Goal: Task Accomplishment & Management: Complete application form

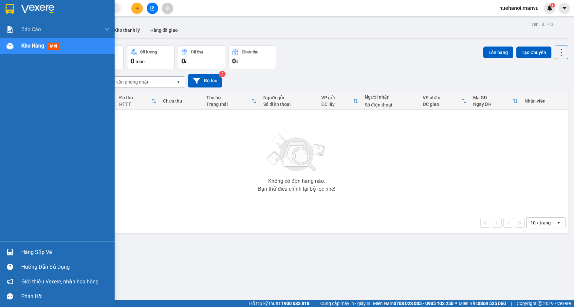
click at [33, 251] on div "Hàng sắp về" at bounding box center [65, 252] width 88 height 10
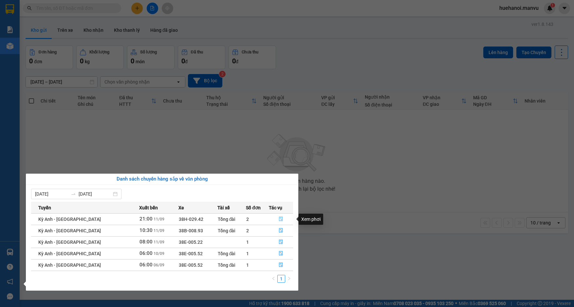
click at [281, 219] on button "button" at bounding box center [281, 219] width 24 height 10
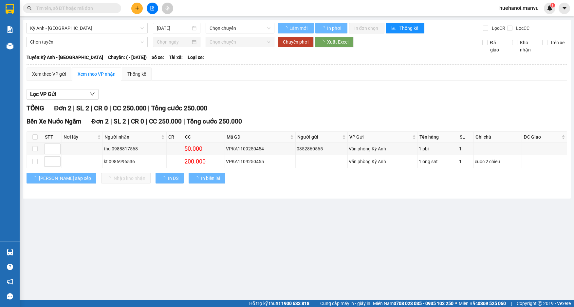
type input "[DATE]"
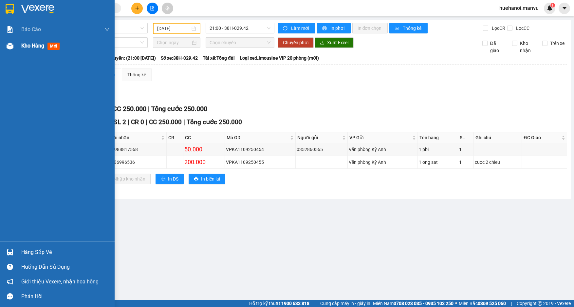
click at [39, 49] on div "Kho hàng mới" at bounding box center [41, 46] width 41 height 8
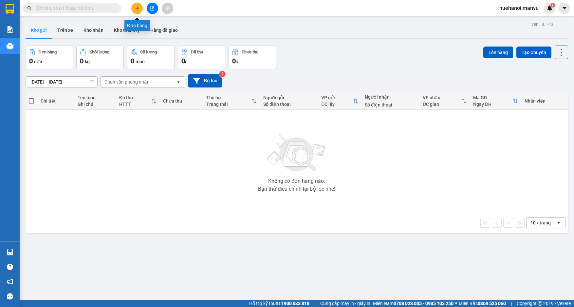
click at [139, 11] on button at bounding box center [136, 8] width 11 height 11
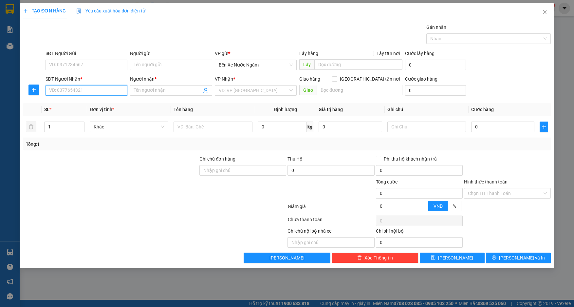
click at [102, 89] on input "SĐT Người Nhận *" at bounding box center [87, 90] width 82 height 10
click at [102, 89] on input "479" at bounding box center [87, 90] width 82 height 10
click at [85, 104] on div "09832074479 - trang" at bounding box center [86, 103] width 74 height 7
type input "09832074479"
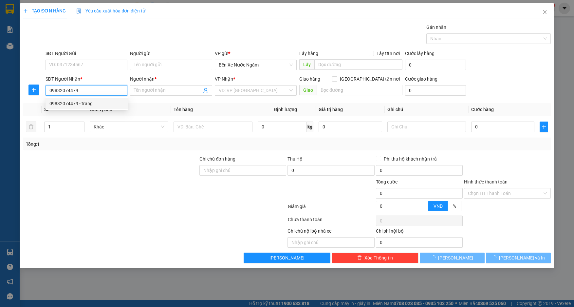
type input "trang"
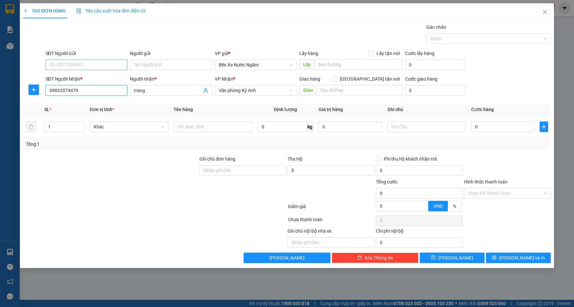
type input "09832074479"
click at [103, 66] on input "SĐT Người Gửi" at bounding box center [87, 65] width 82 height 10
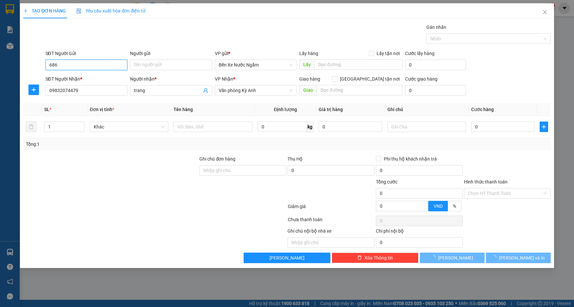
click at [103, 66] on input "686" at bounding box center [87, 65] width 82 height 10
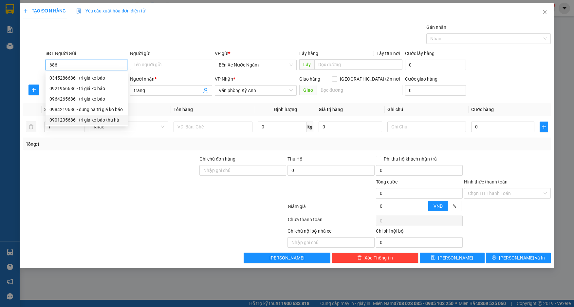
click at [64, 120] on div "0901205686 - tri giá ko báo thu hà" at bounding box center [86, 119] width 74 height 7
type input "0901205686"
type input "tri giá ko báo thu hà"
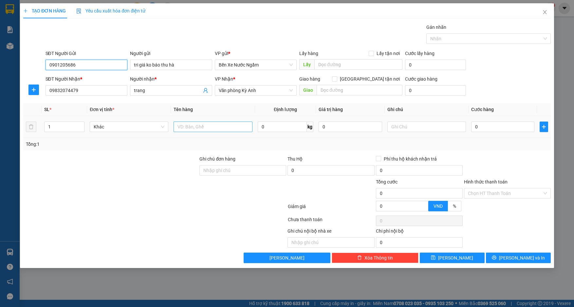
type input "0901205686"
click at [213, 127] on input "text" at bounding box center [213, 126] width 79 height 10
type input "1 xốp bánh bao"
click at [497, 124] on input "0" at bounding box center [503, 126] width 64 height 10
type input "5"
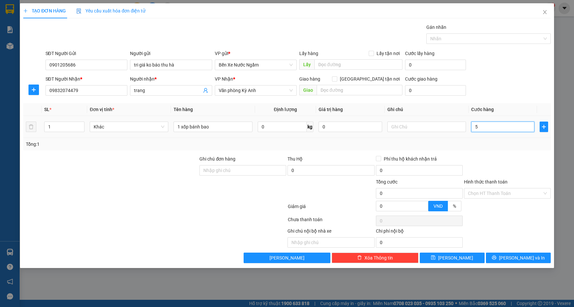
type input "5"
type input "50"
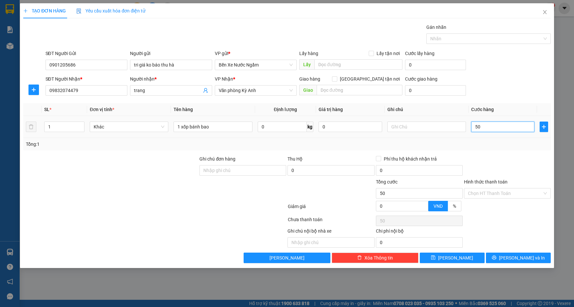
type input "500"
type input "5.000"
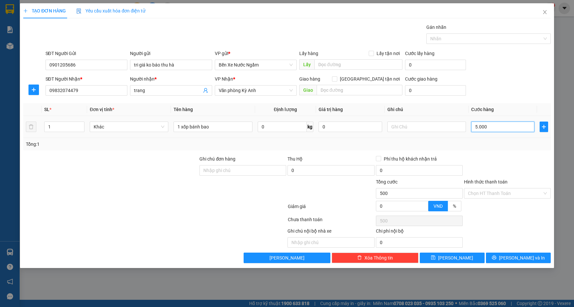
type input "5.000"
type input "50.000"
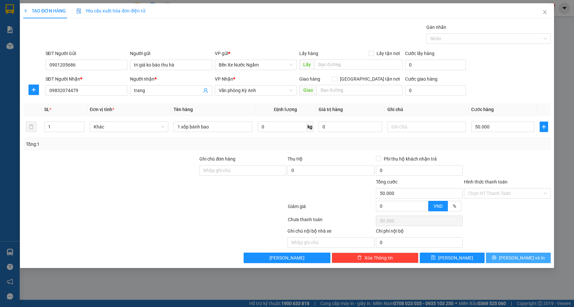
click at [496, 258] on icon "printer" at bounding box center [494, 257] width 5 height 5
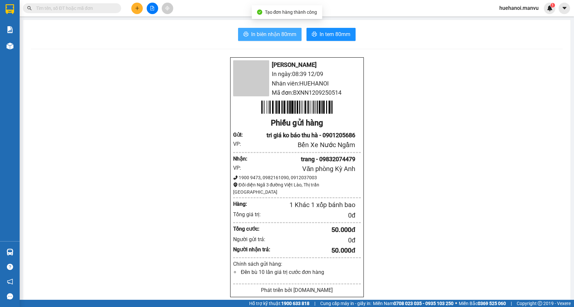
click at [269, 40] on button "In biên nhận 80mm" at bounding box center [270, 34] width 64 height 13
click at [127, 9] on div at bounding box center [64, 8] width 128 height 10
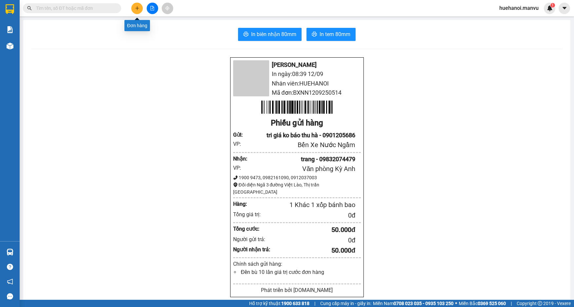
click at [135, 9] on icon "plus" at bounding box center [137, 8] width 5 height 5
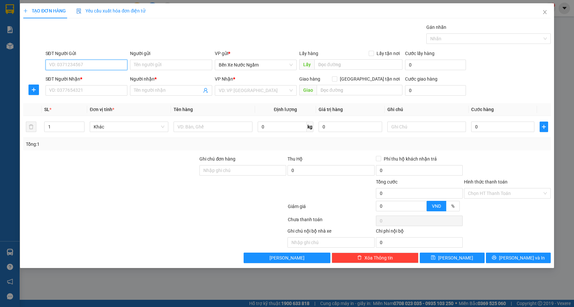
click at [111, 65] on input "SĐT Người Gửi" at bounding box center [87, 65] width 82 height 10
click at [198, 132] on div at bounding box center [213, 126] width 79 height 13
click at [199, 129] on input "text" at bounding box center [213, 126] width 79 height 10
type input "1 bọc"
click at [104, 66] on input "SĐT Người Gửi" at bounding box center [87, 65] width 82 height 10
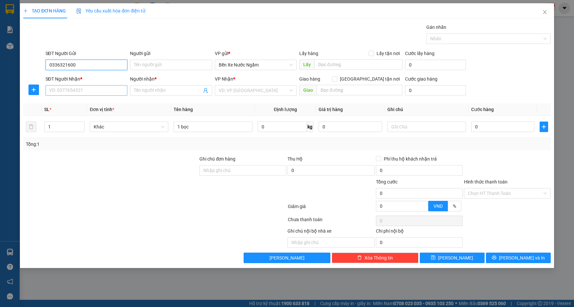
type input "0336321600"
click at [106, 90] on input "SĐT Người Nhận *" at bounding box center [87, 90] width 82 height 10
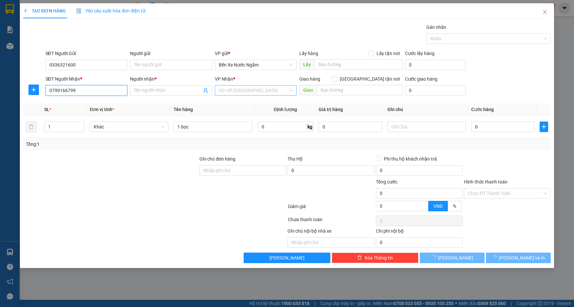
type input "0799166799"
click at [265, 94] on input "search" at bounding box center [254, 90] width 70 height 10
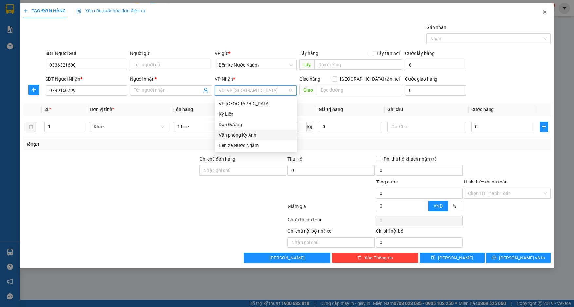
click at [251, 134] on div "Văn phòng Kỳ Anh" at bounding box center [256, 134] width 74 height 7
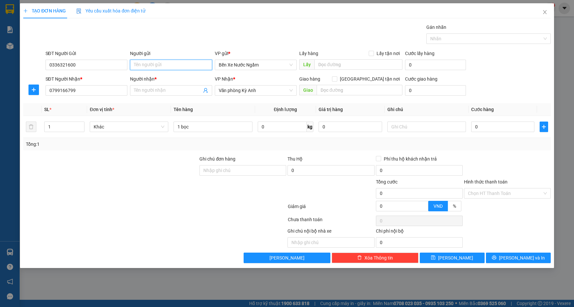
click at [160, 66] on input "Người gửi" at bounding box center [171, 65] width 82 height 10
type input "t"
type input "tri giá ko báo"
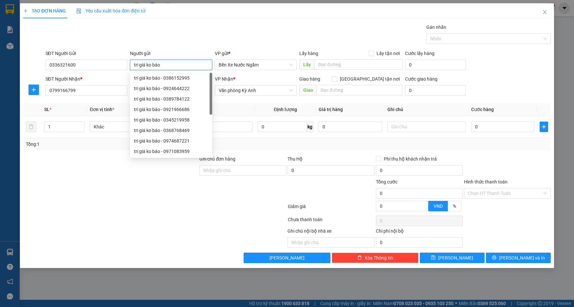
click at [156, 93] on div "tri giá ko báo - 0924644222" at bounding box center [171, 88] width 82 height 10
type input "0924644222"
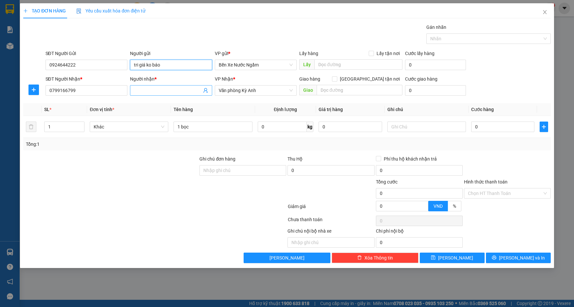
type input "tri giá ko báo"
click at [156, 93] on input "Người nhận *" at bounding box center [168, 90] width 68 height 7
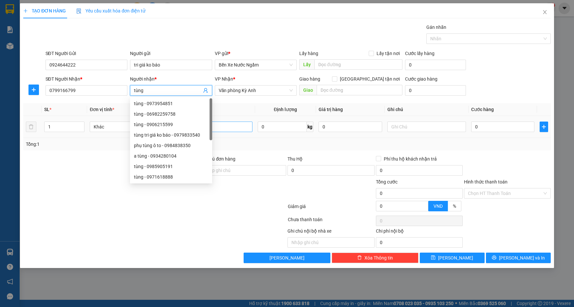
type input "tùng"
click at [232, 131] on input "1 bọc" at bounding box center [213, 126] width 79 height 10
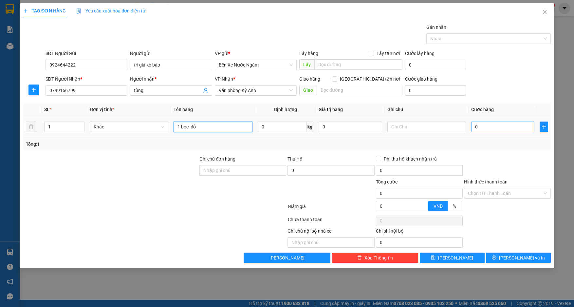
type input "1 bọc đỏ"
click at [494, 130] on input "0" at bounding box center [503, 126] width 64 height 10
type input "5"
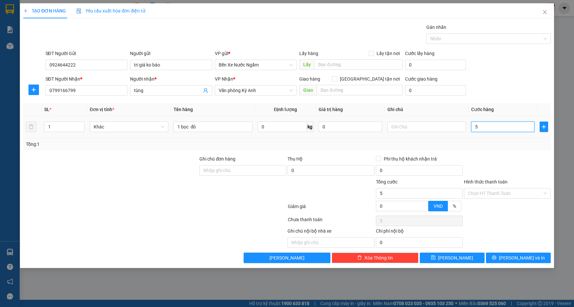
type input "50"
type input "500"
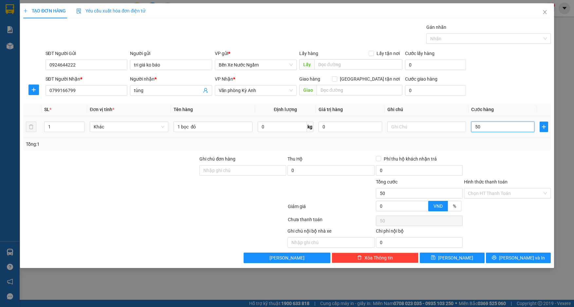
type input "500"
type input "5.000"
type input "50.000"
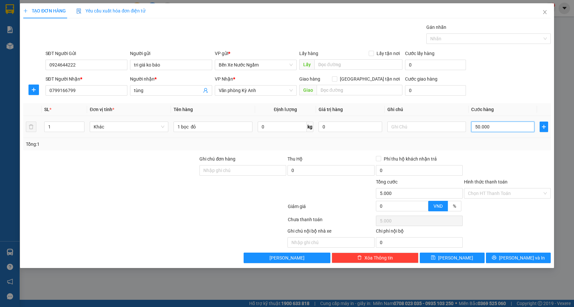
type input "50.000"
click at [496, 194] on input "Hình thức thanh toán" at bounding box center [505, 193] width 74 height 10
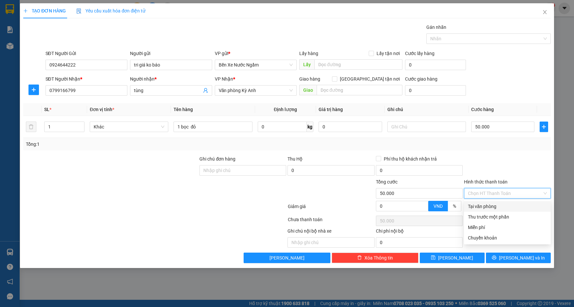
click at [497, 207] on div "Tại văn phòng" at bounding box center [507, 206] width 79 height 7
type input "0"
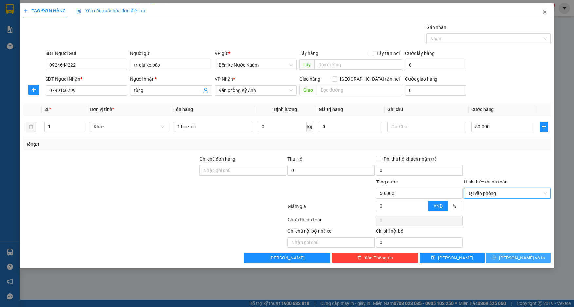
click at [504, 258] on button "[PERSON_NAME] và In" at bounding box center [518, 257] width 65 height 10
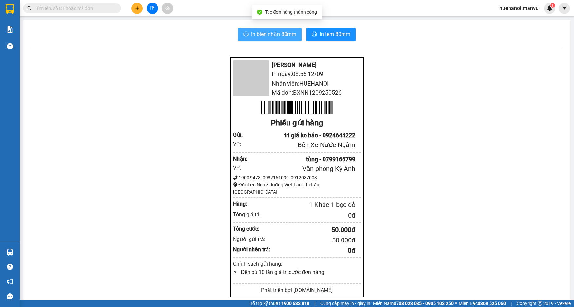
click at [282, 37] on span "In biên nhận 80mm" at bounding box center [273, 34] width 45 height 8
click at [135, 11] on button at bounding box center [136, 8] width 11 height 11
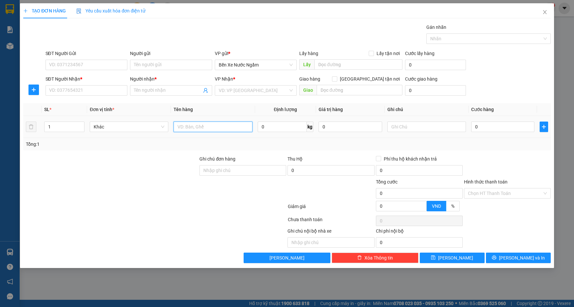
click at [206, 128] on input "text" at bounding box center [213, 126] width 79 height 10
type input "1 thùng"
click at [103, 90] on input "SĐT Người Nhận *" at bounding box center [87, 90] width 82 height 10
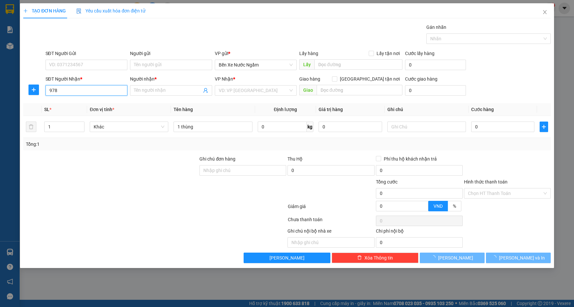
click at [103, 90] on input "978" at bounding box center [87, 90] width 82 height 10
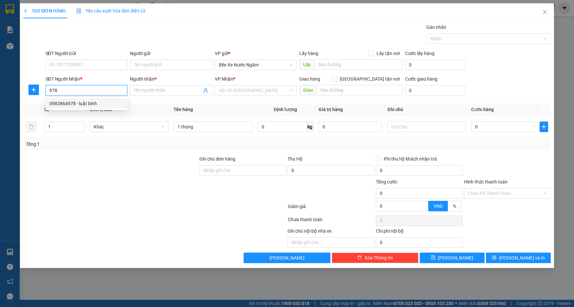
click at [94, 99] on div "0982864978 - luật bình" at bounding box center [87, 103] width 82 height 10
type input "0982864978"
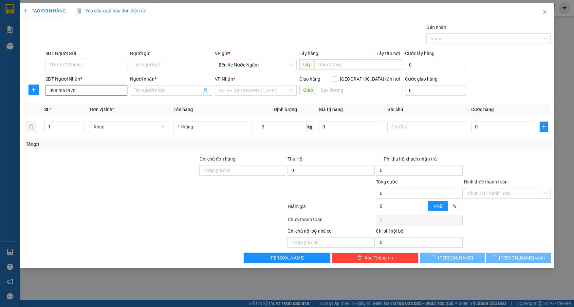
type input "luật bình"
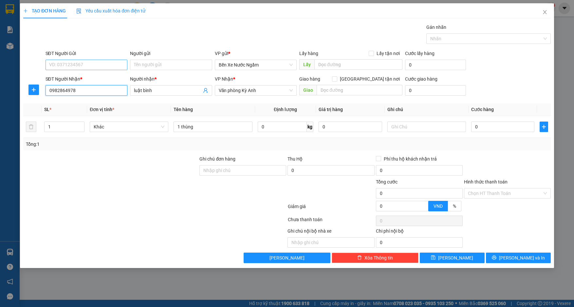
type input "0982864978"
click at [101, 60] on input "SĐT Người Gửi" at bounding box center [87, 65] width 82 height 10
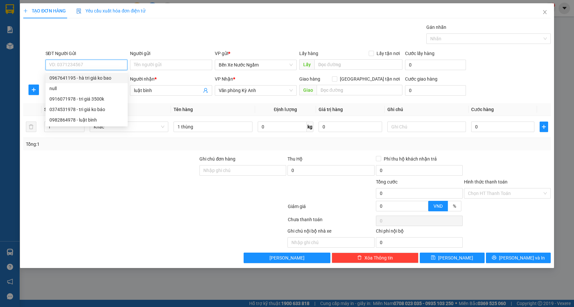
click at [90, 79] on div "0967641195 - hà tri giá ko bao" at bounding box center [86, 77] width 74 height 7
type input "0967641195"
type input "hà tri giá ko bao"
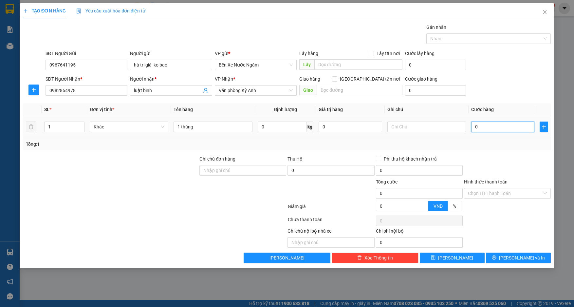
click at [499, 129] on input "0" at bounding box center [503, 126] width 64 height 10
type input "5"
type input "50"
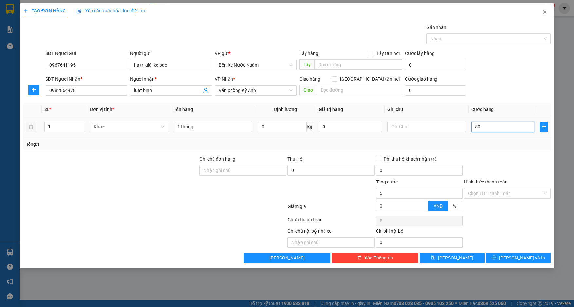
type input "50"
type input "500"
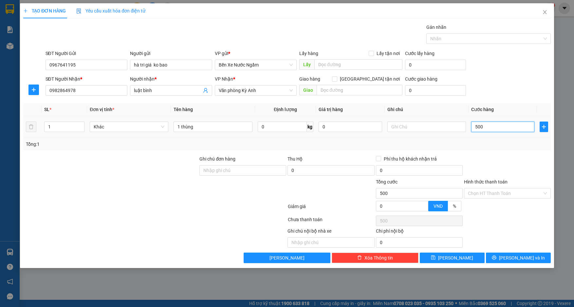
type input "5.000"
type input "50.000"
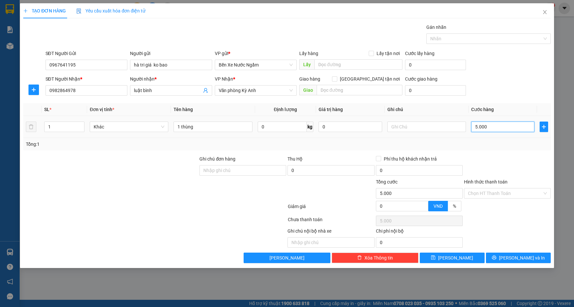
type input "50.000"
click at [497, 196] on input "Hình thức thanh toán" at bounding box center [505, 193] width 74 height 10
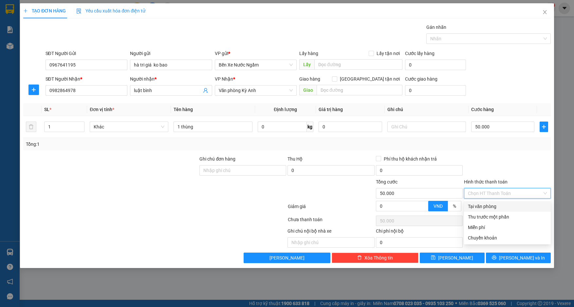
click at [494, 206] on div "Tại văn phòng" at bounding box center [507, 206] width 79 height 7
type input "0"
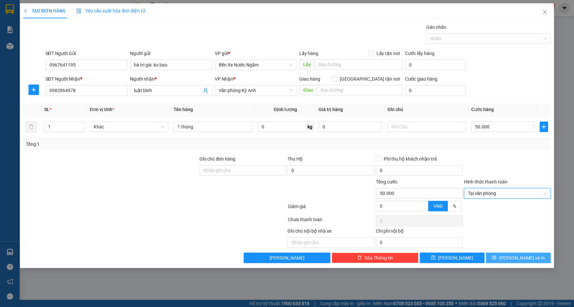
click at [500, 255] on button "[PERSON_NAME] và In" at bounding box center [518, 257] width 65 height 10
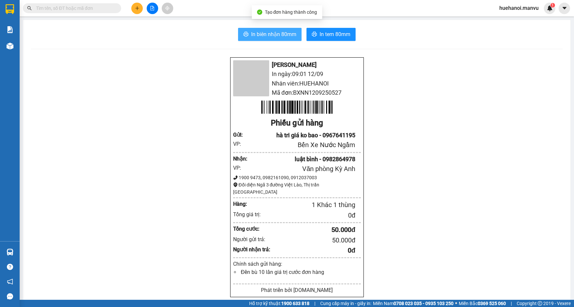
click at [273, 32] on span "In biên nhận 80mm" at bounding box center [273, 34] width 45 height 8
click at [137, 10] on icon "plus" at bounding box center [137, 8] width 5 height 5
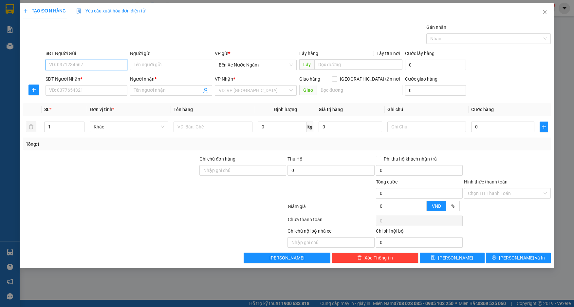
click at [102, 64] on input "SĐT Người Gửi" at bounding box center [87, 65] width 82 height 10
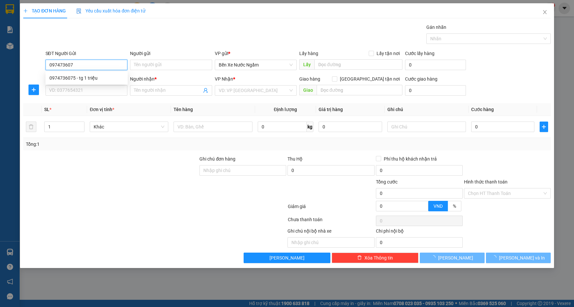
type input "0974736075"
click at [90, 78] on div "0974736075 - tg 1 triệu" at bounding box center [86, 77] width 74 height 7
type input "tg 1 triệu"
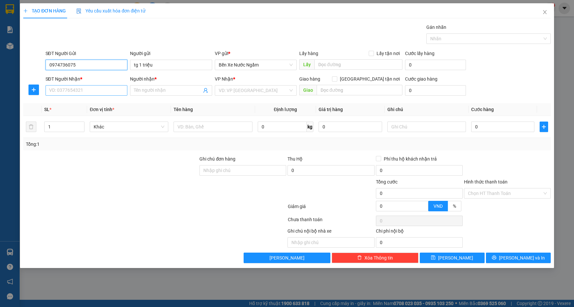
type input "0974736075"
click at [91, 92] on input "SĐT Người Nhận *" at bounding box center [87, 90] width 82 height 10
type input "0984111480"
click at [196, 93] on input "Người nhận *" at bounding box center [168, 90] width 68 height 7
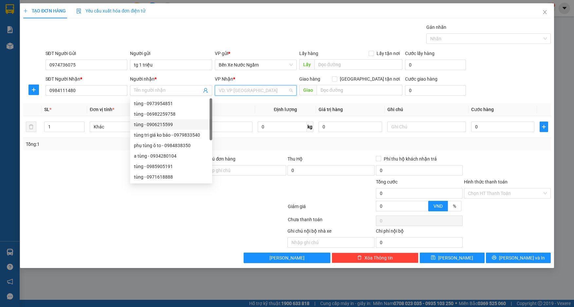
click at [243, 88] on input "search" at bounding box center [254, 90] width 70 height 10
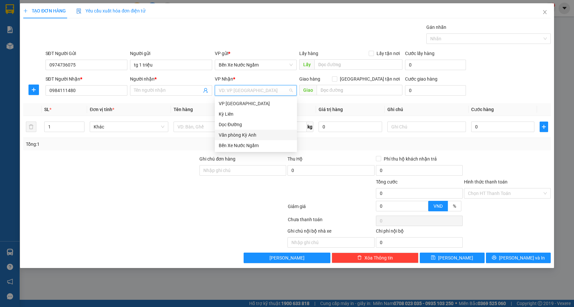
click at [255, 136] on div "Văn phòng Kỳ Anh" at bounding box center [256, 134] width 74 height 7
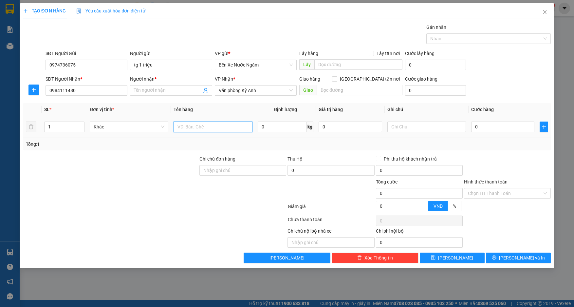
click at [215, 129] on input "text" at bounding box center [213, 126] width 79 height 10
type input "1 thùng"
click at [143, 92] on input "Người nhận *" at bounding box center [168, 90] width 68 height 7
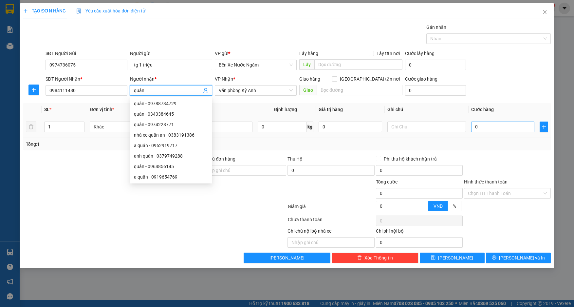
type input "quân"
click at [498, 131] on input "0" at bounding box center [503, 126] width 64 height 10
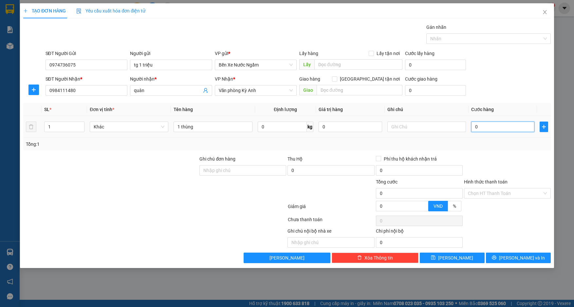
type input "5"
type input "50"
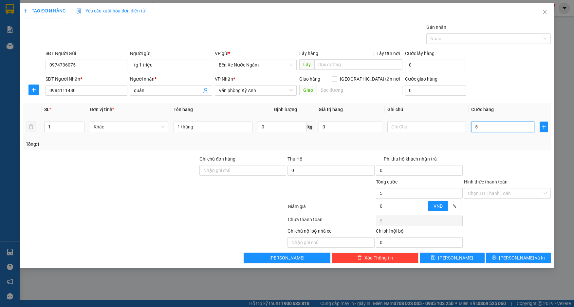
type input "50"
type input "500"
type input "5.000"
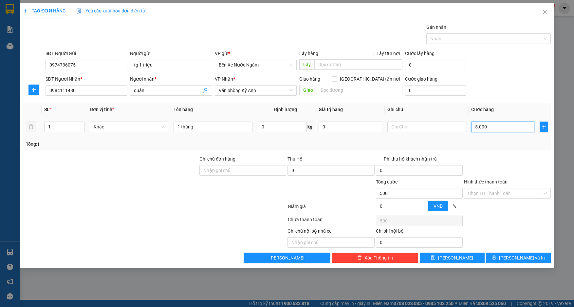
type input "5.000"
type input "50.000"
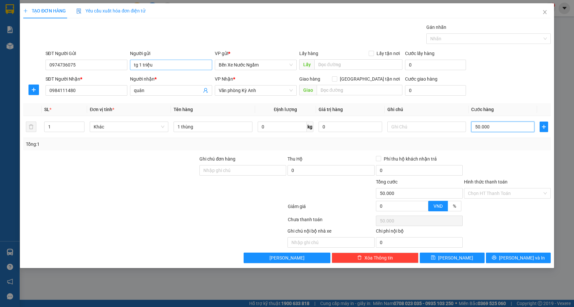
type input "50.000"
click at [165, 67] on input "tg 1 triệu" at bounding box center [171, 65] width 82 height 10
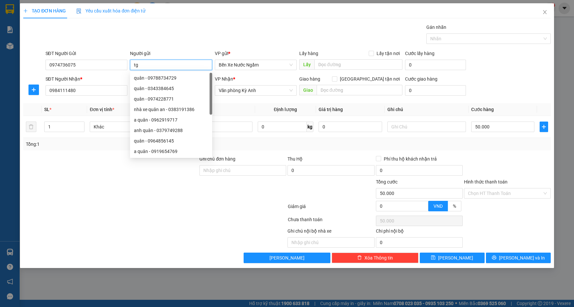
type input "t"
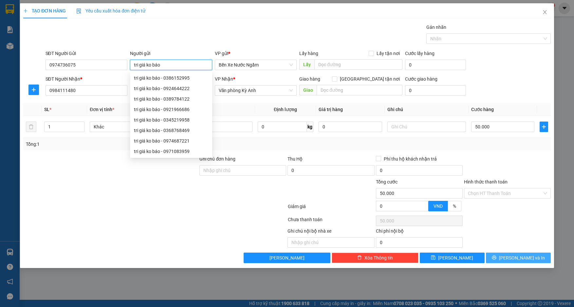
type input "tri giá ko báo"
click at [496, 255] on icon "printer" at bounding box center [494, 257] width 5 height 5
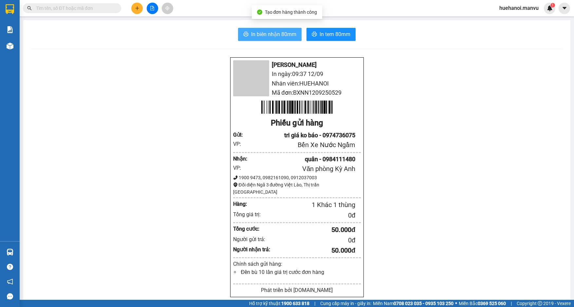
click at [275, 37] on span "In biên nhận 80mm" at bounding box center [273, 34] width 45 height 8
click at [138, 9] on icon "plus" at bounding box center [137, 8] width 5 height 5
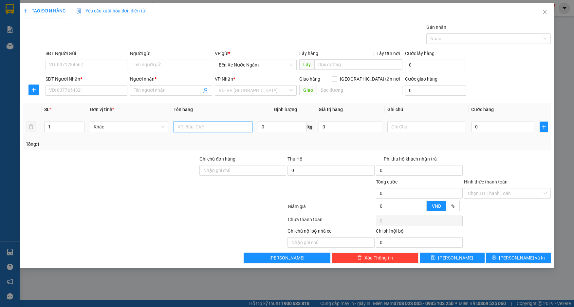
click at [187, 126] on input "text" at bounding box center [213, 126] width 79 height 10
type input "1 xốp"
click at [74, 65] on input "SĐT Người Gửi" at bounding box center [87, 65] width 82 height 10
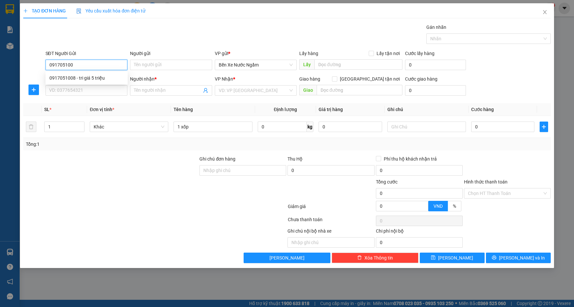
type input "0917051008"
click at [76, 77] on div "0917051008 - tri giá 5 triệu" at bounding box center [86, 77] width 74 height 7
type input "tri giá 5 triệu"
type input "0917051008"
click at [80, 90] on input "SĐT Người Nhận *" at bounding box center [87, 90] width 82 height 10
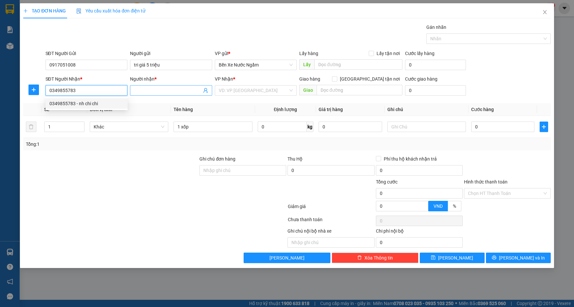
type input "0349855783"
click at [147, 89] on input "Người nhận *" at bounding box center [168, 90] width 68 height 7
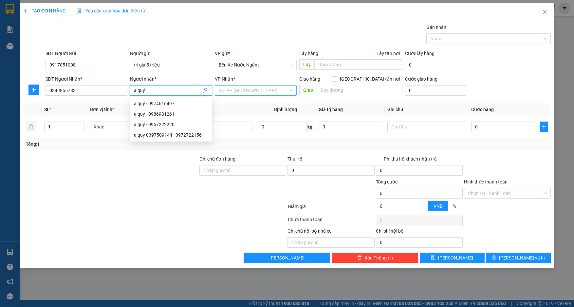
type input "a quý"
click at [242, 91] on input "search" at bounding box center [254, 90] width 70 height 10
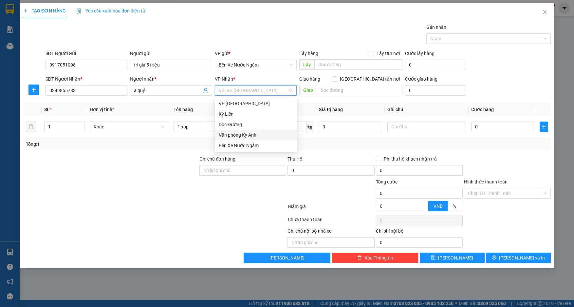
click at [252, 134] on div "Văn phòng Kỳ Anh" at bounding box center [256, 134] width 74 height 7
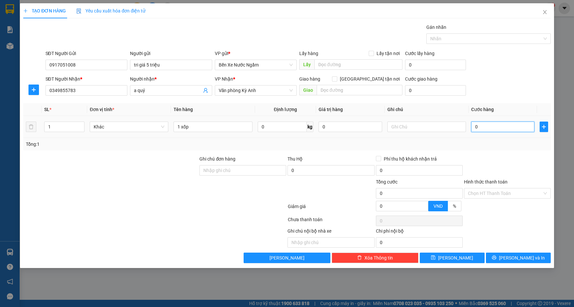
click at [489, 128] on input "0" at bounding box center [503, 126] width 64 height 10
type input "7"
type input "70"
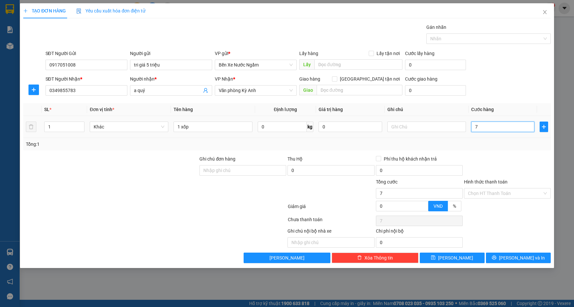
type input "70"
type input "700"
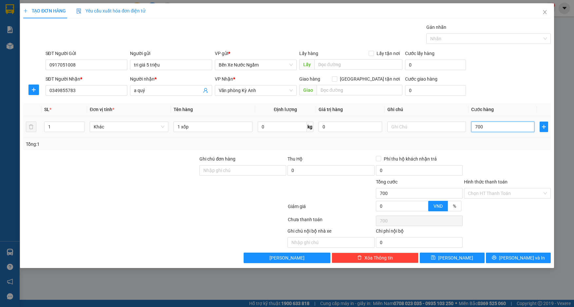
type input "7.000"
type input "70.000"
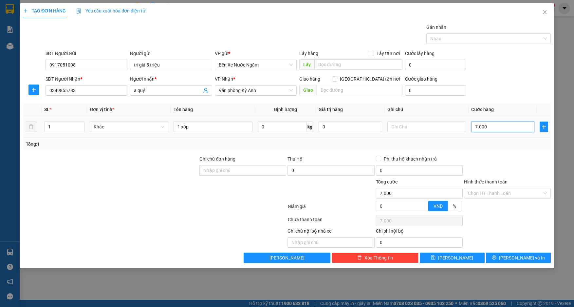
type input "70.000"
click at [187, 68] on input "tri giá 5 triệu" at bounding box center [171, 65] width 82 height 10
type input "tri giá 905k"
click at [500, 257] on button "[PERSON_NAME] và In" at bounding box center [518, 257] width 65 height 10
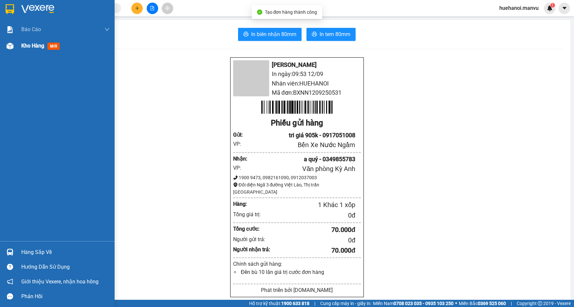
click at [35, 45] on span "Kho hàng" at bounding box center [32, 46] width 23 height 6
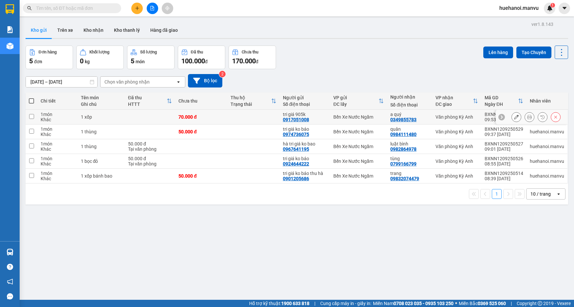
click at [514, 118] on icon at bounding box center [516, 117] width 5 height 5
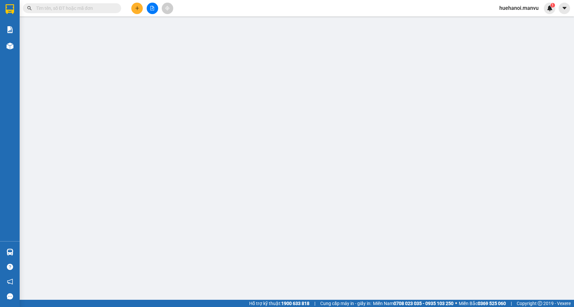
type input "0917051008"
type input "tri giá 905k"
type input "0349855783"
type input "a quý"
type input "70.000"
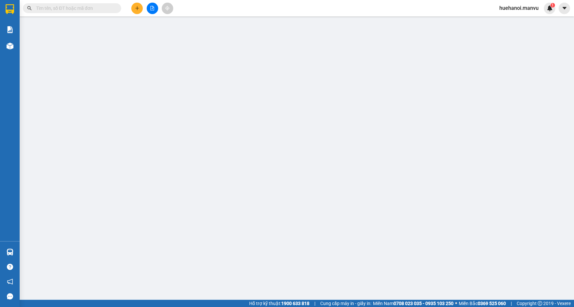
type input "70.000"
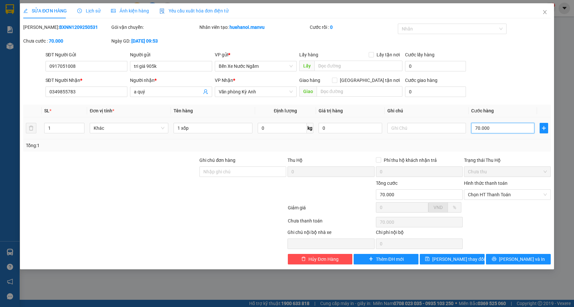
click at [499, 124] on input "70.000" at bounding box center [503, 128] width 64 height 10
click at [502, 257] on button "[PERSON_NAME] và In" at bounding box center [518, 259] width 65 height 10
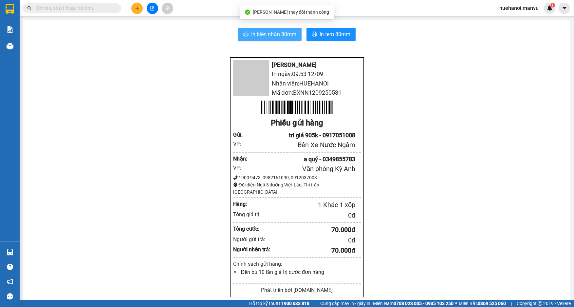
click at [277, 35] on span "In biên nhận 80mm" at bounding box center [273, 34] width 45 height 8
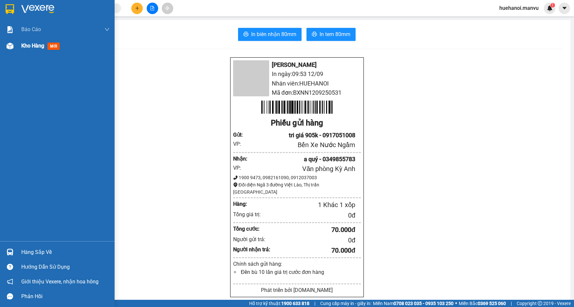
click at [24, 44] on span "Kho hàng" at bounding box center [32, 46] width 23 height 6
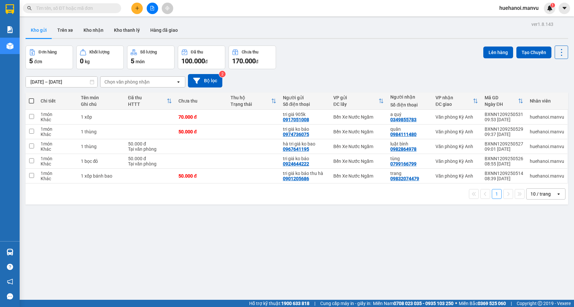
click at [89, 11] on input "text" at bounding box center [74, 8] width 77 height 7
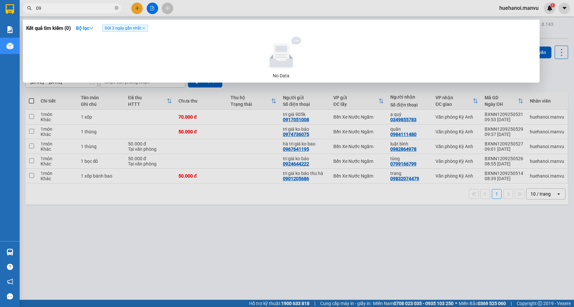
type input "0"
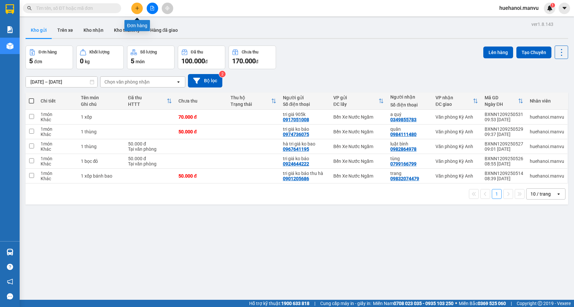
click at [139, 7] on icon "plus" at bounding box center [137, 8] width 5 height 5
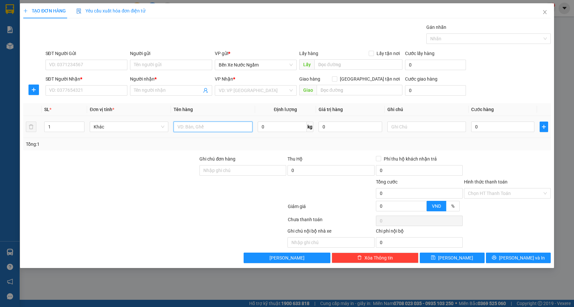
click at [198, 128] on input "text" at bounding box center [213, 126] width 79 height 10
click at [69, 86] on input "SĐT Người Nhận *" at bounding box center [87, 90] width 82 height 10
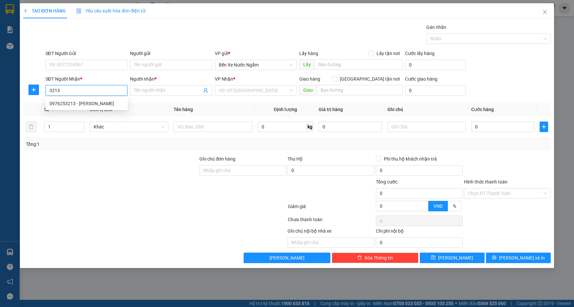
click at [68, 95] on input "3213" at bounding box center [87, 90] width 82 height 10
click at [81, 101] on div "0976253213 - [PERSON_NAME]" at bounding box center [86, 103] width 74 height 7
type input "0976253213"
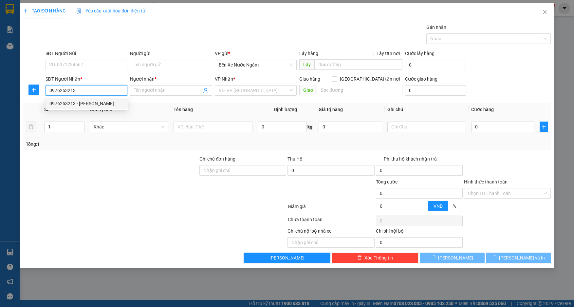
type input "[PERSON_NAME]"
type input "ka"
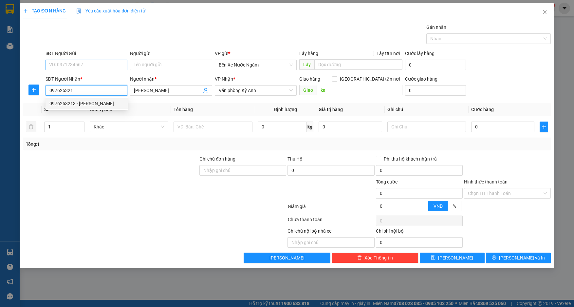
type input "097625321"
click at [68, 69] on input "SĐT Người Gửi" at bounding box center [87, 65] width 82 height 10
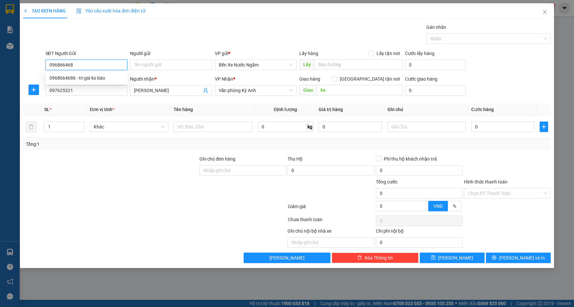
type input "0968664686"
click at [81, 79] on div "0968664686 - tri giá ko báo" at bounding box center [86, 77] width 74 height 7
type input "tri giá ko báo"
type input "0968664686"
click at [498, 131] on input "0" at bounding box center [503, 126] width 64 height 10
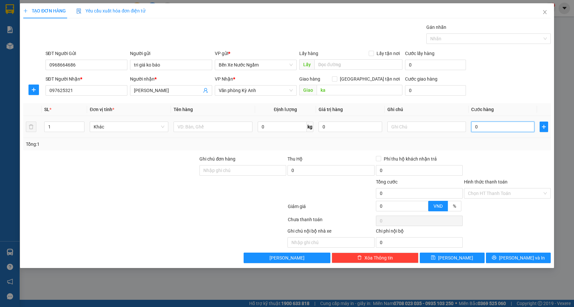
type input "1"
type input "15"
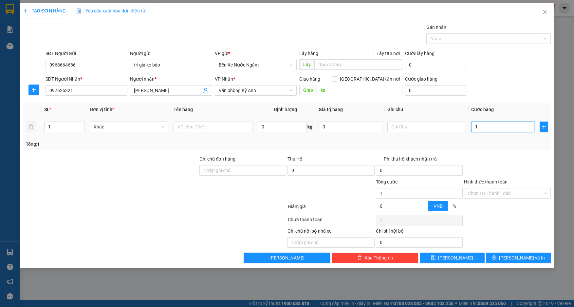
type input "15"
type input "150"
type input "1.500"
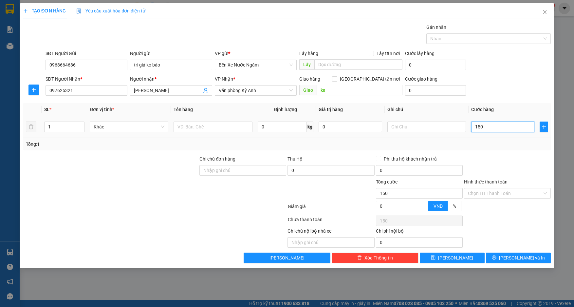
type input "1.500"
type input "15.000"
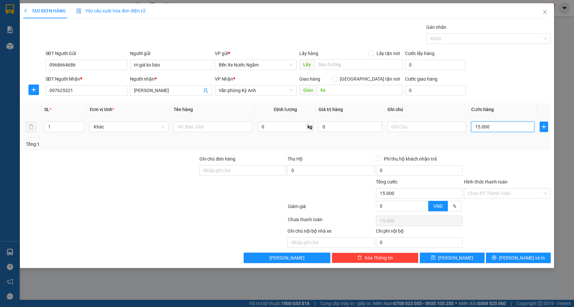
type input "150.000"
click at [512, 260] on span "[PERSON_NAME] và In" at bounding box center [522, 257] width 46 height 7
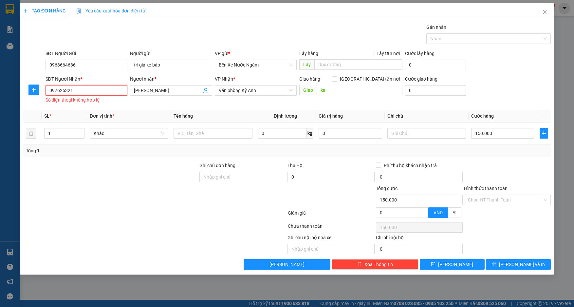
click at [73, 92] on input "097625321" at bounding box center [87, 90] width 82 height 10
click at [81, 103] on div "0976253213 - [PERSON_NAME]" at bounding box center [86, 103] width 74 height 7
type input "0976253213"
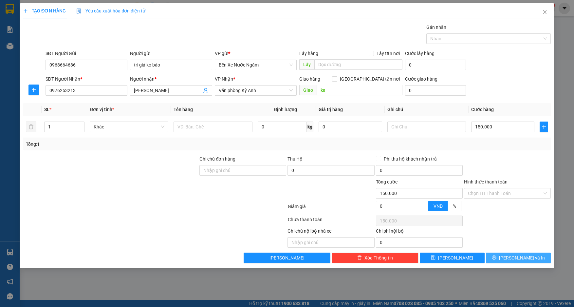
click at [495, 260] on button "[PERSON_NAME] và In" at bounding box center [518, 257] width 65 height 10
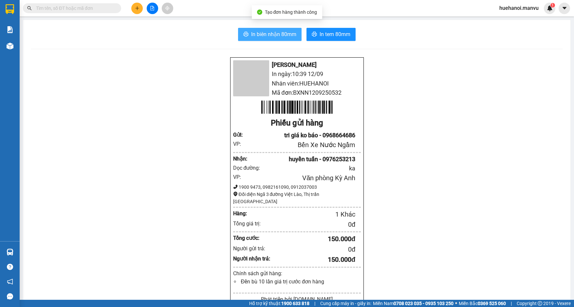
click at [259, 37] on span "In biên nhận 80mm" at bounding box center [273, 34] width 45 height 8
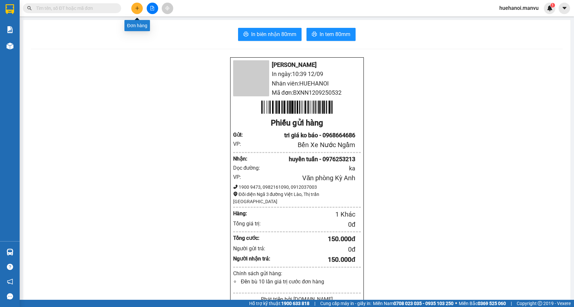
click at [139, 11] on button at bounding box center [136, 8] width 11 height 11
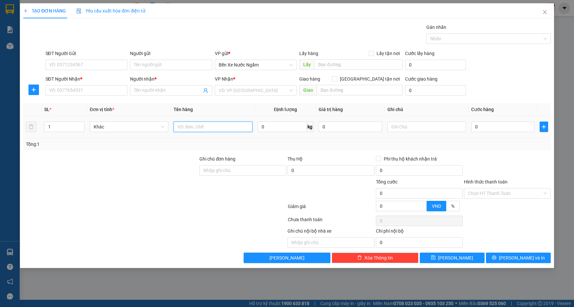
click at [227, 129] on input "text" at bounding box center [213, 126] width 79 height 10
type input "3 thùng quả"
click at [90, 92] on input "SĐT Người Nhận *" at bounding box center [87, 90] width 82 height 10
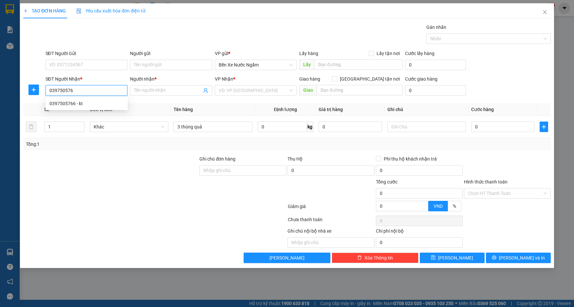
type input "0397505766"
click at [73, 107] on div "0397505766 - kt" at bounding box center [87, 103] width 82 height 10
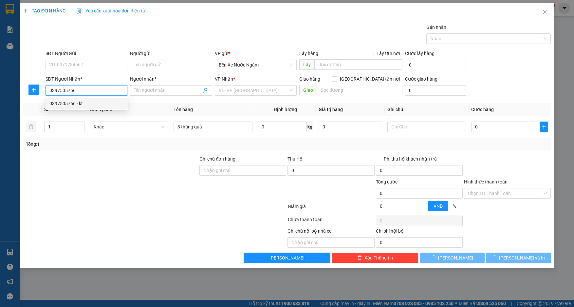
type input "kt"
type input "ka"
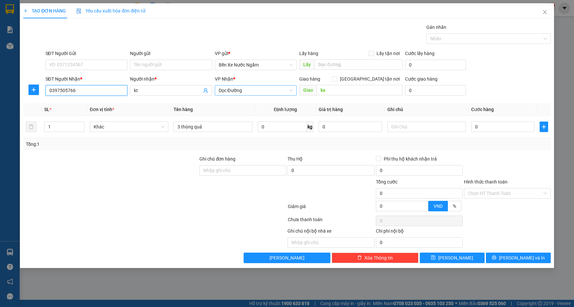
click at [229, 91] on span "Dọc Đường" at bounding box center [256, 90] width 74 height 10
type input "0397505766"
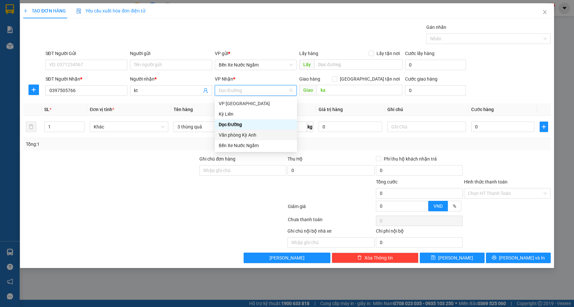
click at [245, 135] on div "Văn phòng Kỳ Anh" at bounding box center [256, 134] width 74 height 7
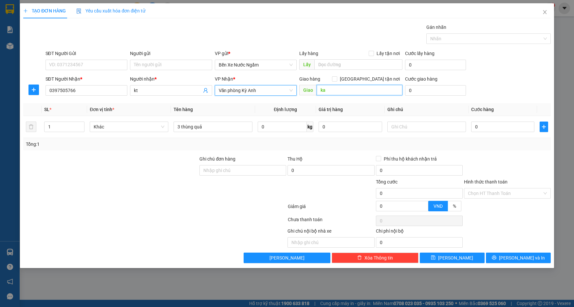
click at [357, 90] on input "ka" at bounding box center [360, 90] width 86 height 10
type input "ngã 3 voi"
click at [94, 69] on input "SĐT Người Gửi" at bounding box center [87, 65] width 82 height 10
type input "0914661456"
click at [133, 64] on input "Người gửi" at bounding box center [171, 65] width 82 height 10
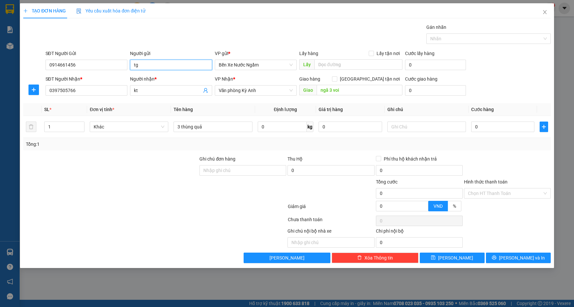
type input "t"
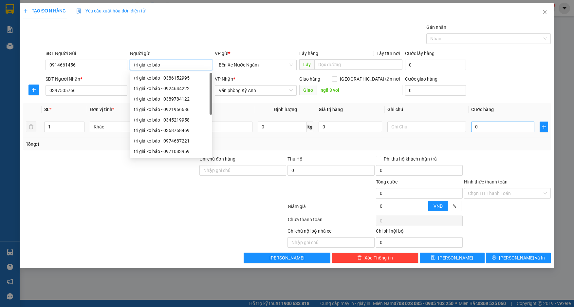
type input "tri giá ko báo"
click at [489, 125] on input "0" at bounding box center [503, 126] width 64 height 10
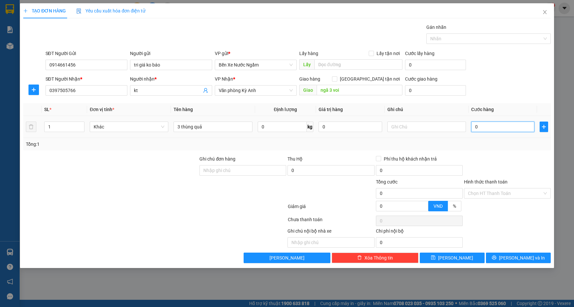
type input "1"
type input "15"
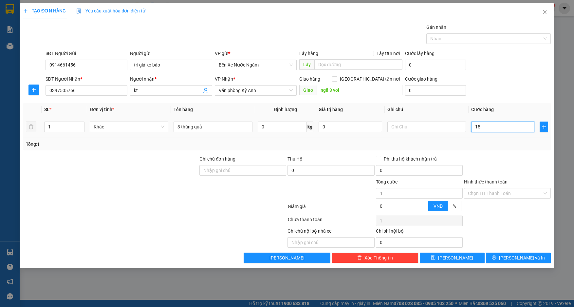
type input "15"
type input "150"
type input "1.500"
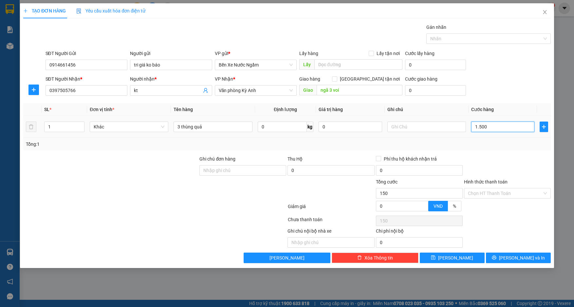
type input "1.500"
type input "15.000"
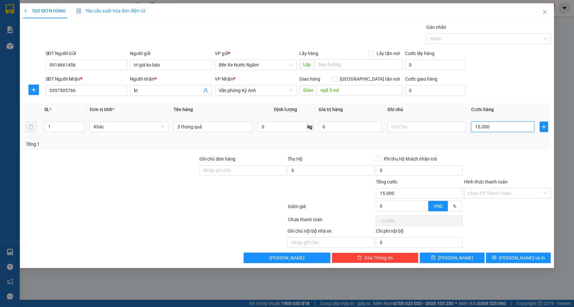
type input "150.000"
click at [500, 256] on button "[PERSON_NAME] và In" at bounding box center [518, 257] width 65 height 10
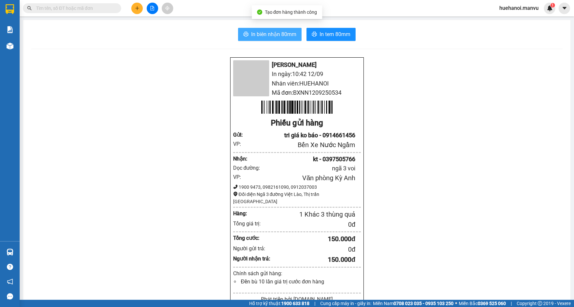
click at [268, 39] on button "In biên nhận 80mm" at bounding box center [270, 34] width 64 height 13
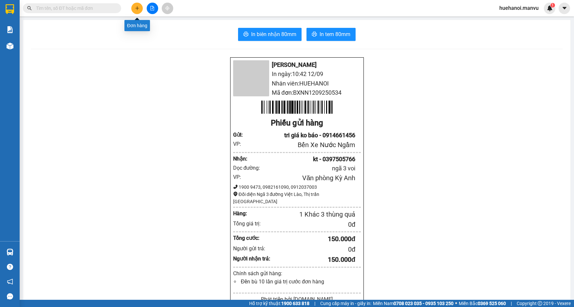
click at [138, 5] on button at bounding box center [136, 8] width 11 height 11
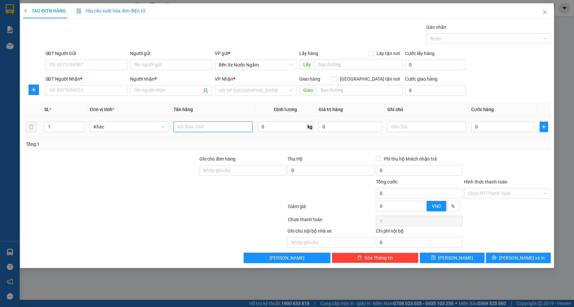
click at [209, 126] on input "text" at bounding box center [213, 126] width 79 height 10
type input "1 bọc đen qa"
click at [89, 63] on input "SĐT Người Gửi" at bounding box center [87, 65] width 82 height 10
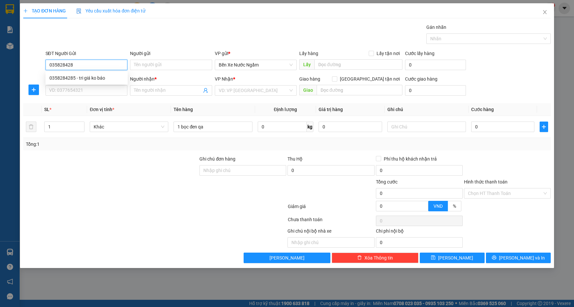
type input "0358284285"
click at [80, 82] on div "0358284285 - tri giá ko báo" at bounding box center [87, 78] width 82 height 10
type input "tri giá ko báo"
type input "0358284285"
click at [80, 90] on input "SĐT Người Nhận *" at bounding box center [87, 90] width 82 height 10
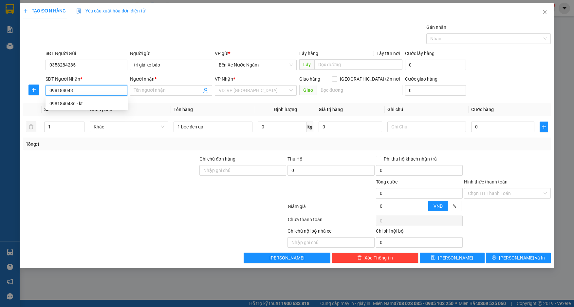
type input "0981840436"
click at [65, 100] on div "0981840436 - kt" at bounding box center [86, 103] width 74 height 7
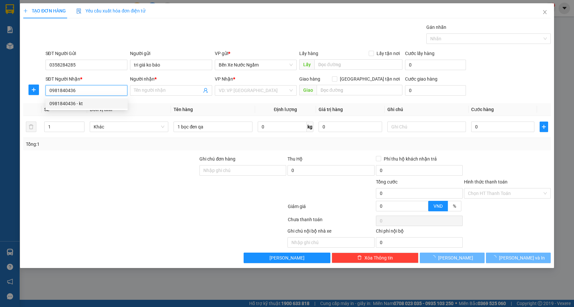
type input "kt"
type input "cẩm sơn"
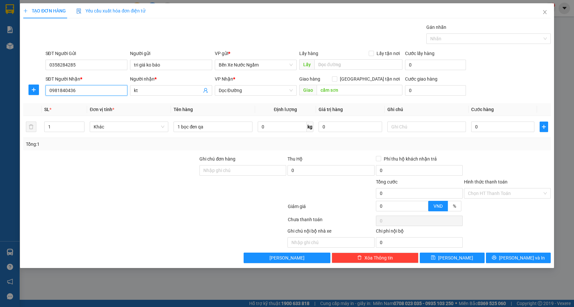
type input "0981840436"
click at [236, 84] on div "VP Nhận *" at bounding box center [256, 80] width 82 height 10
click at [238, 92] on span "Dọc Đường" at bounding box center [256, 90] width 74 height 10
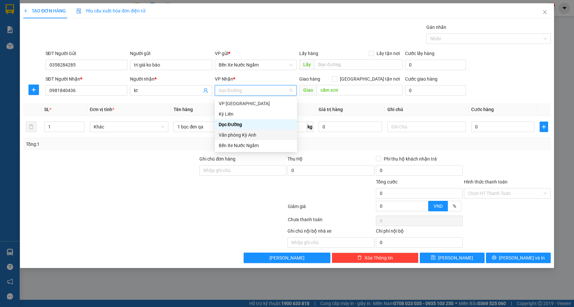
click at [248, 138] on div "Văn phòng Kỳ Anh" at bounding box center [256, 134] width 74 height 7
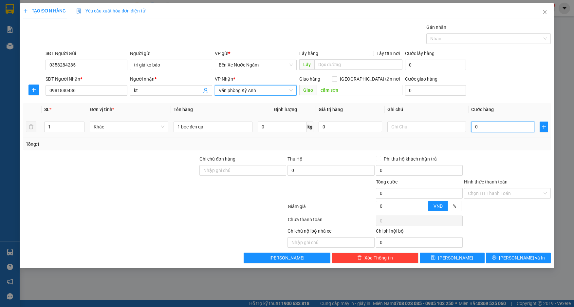
click at [493, 131] on input "0" at bounding box center [503, 126] width 64 height 10
type input "5"
type input "50"
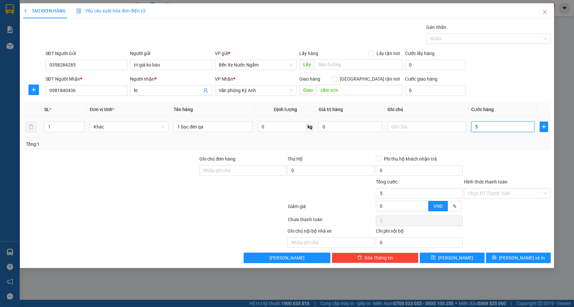
type input "50"
type input "500"
click at [499, 262] on button "[PERSON_NAME] và In" at bounding box center [518, 257] width 65 height 10
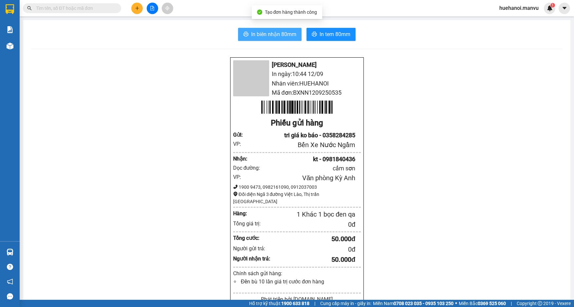
click at [290, 41] on button "In biên nhận 80mm" at bounding box center [270, 34] width 64 height 13
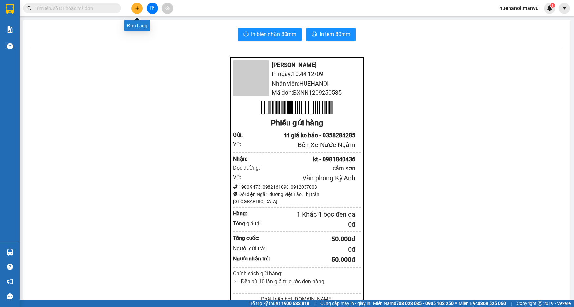
click at [141, 10] on button at bounding box center [136, 8] width 11 height 11
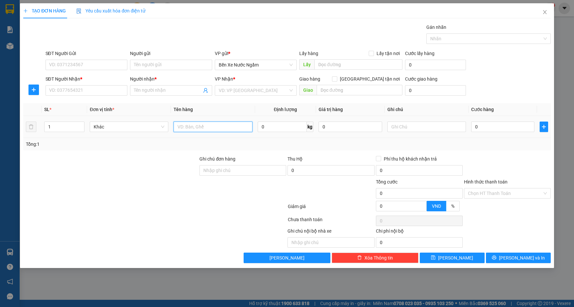
click at [202, 128] on input "text" at bounding box center [213, 126] width 79 height 10
click at [503, 130] on input "0" at bounding box center [503, 126] width 64 height 10
click at [107, 65] on input "SĐT Người Gửi" at bounding box center [87, 65] width 82 height 10
click at [98, 90] on input "SĐT Người Nhận *" at bounding box center [87, 90] width 82 height 10
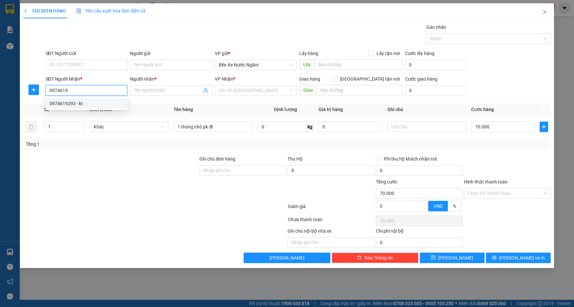
click at [77, 102] on div "0974619293 - kt" at bounding box center [86, 103] width 74 height 7
click at [159, 93] on input "kt" at bounding box center [168, 90] width 68 height 7
click at [362, 91] on input "ka" at bounding box center [360, 90] width 86 height 10
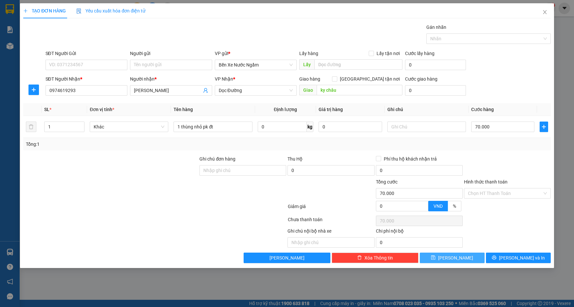
click at [451, 258] on button "[PERSON_NAME]" at bounding box center [452, 257] width 65 height 10
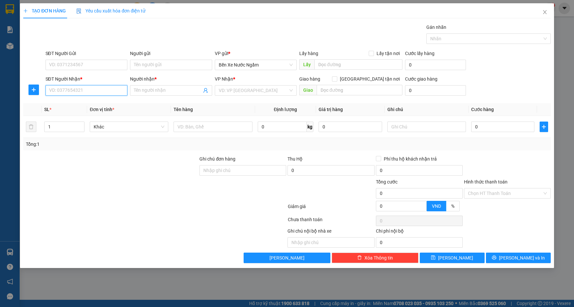
click at [92, 91] on input "SĐT Người Nhận *" at bounding box center [87, 90] width 82 height 10
click at [196, 93] on input "Người nhận *" at bounding box center [168, 90] width 68 height 7
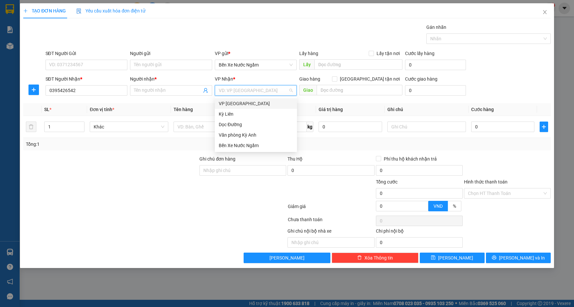
click at [260, 93] on input "search" at bounding box center [254, 90] width 70 height 10
click at [252, 137] on div "Văn phòng Kỳ Anh" at bounding box center [256, 134] width 74 height 7
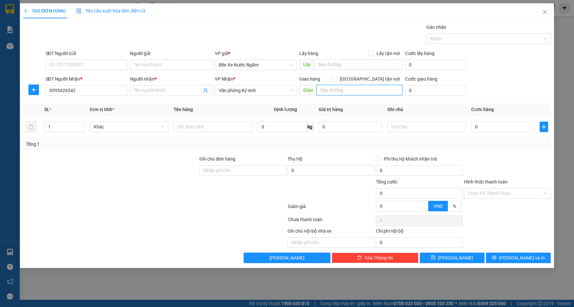
click at [332, 93] on input "text" at bounding box center [360, 90] width 86 height 10
click at [161, 86] on span at bounding box center [171, 90] width 82 height 10
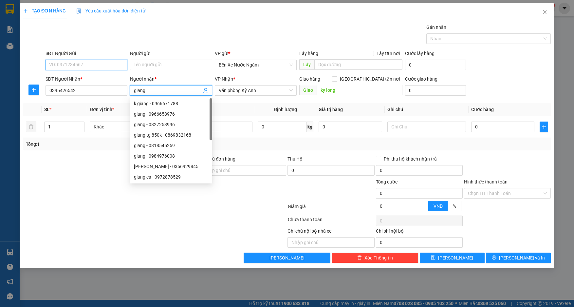
click at [87, 67] on input "SĐT Người Gửi" at bounding box center [87, 65] width 82 height 10
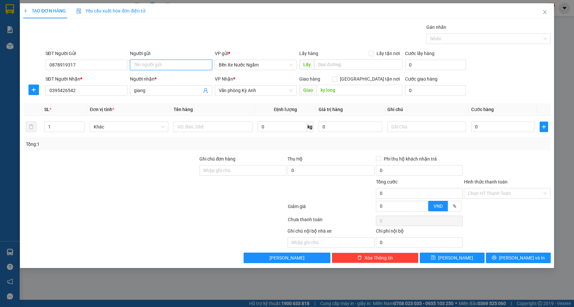
click at [152, 67] on input "Người gửi" at bounding box center [171, 65] width 82 height 10
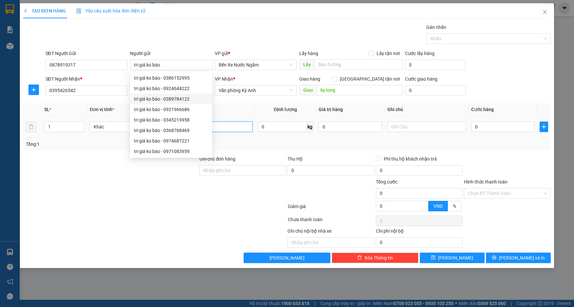
click at [227, 128] on input "text" at bounding box center [213, 126] width 79 height 10
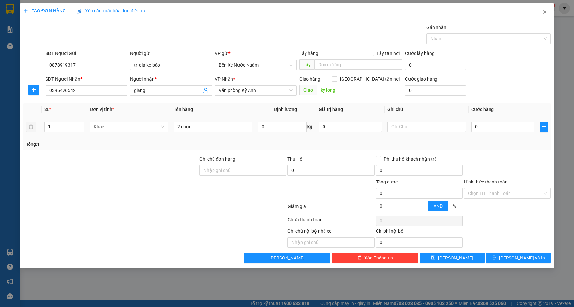
click at [514, 134] on td "0" at bounding box center [503, 127] width 69 height 22
click at [512, 127] on input "0" at bounding box center [503, 126] width 64 height 10
click at [491, 194] on input "Hình thức thanh toán" at bounding box center [505, 193] width 74 height 10
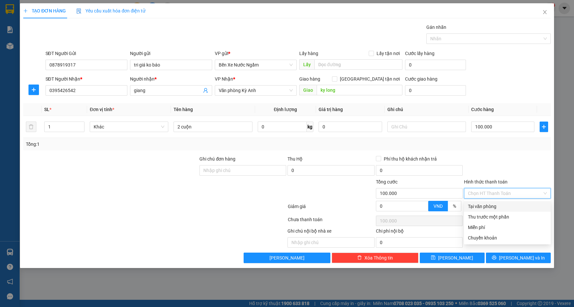
click at [486, 207] on div "Tại văn phòng" at bounding box center [507, 206] width 79 height 7
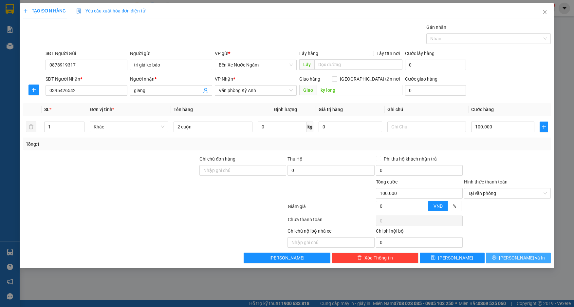
click at [496, 254] on button "[PERSON_NAME] và In" at bounding box center [518, 257] width 65 height 10
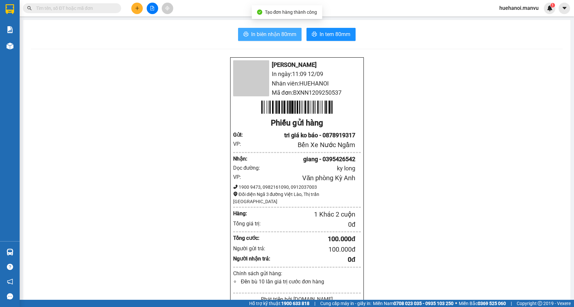
click at [286, 38] on span "In biên nhận 80mm" at bounding box center [273, 34] width 45 height 8
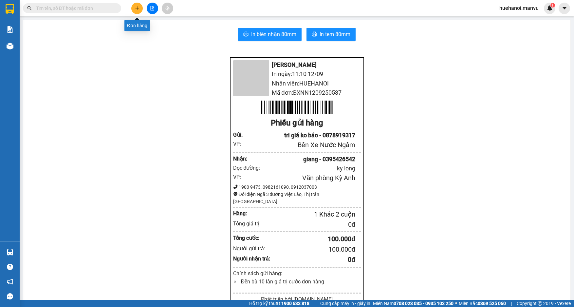
click at [139, 9] on icon "plus" at bounding box center [137, 8] width 5 height 5
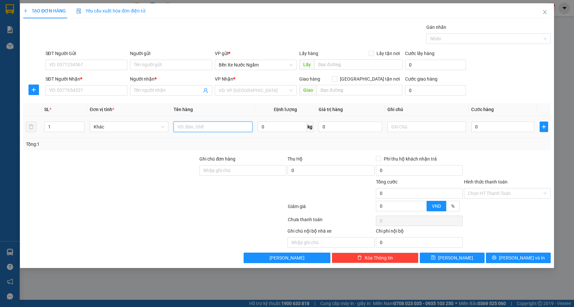
click at [216, 129] on input "text" at bounding box center [213, 126] width 79 height 10
click at [108, 61] on input "SĐT Người Gửi" at bounding box center [87, 65] width 82 height 10
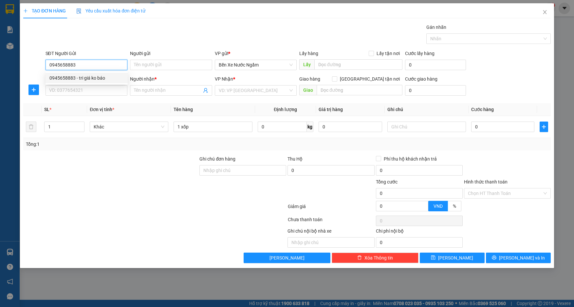
click at [99, 80] on div "0945658883 - tri giá ko báo" at bounding box center [86, 77] width 74 height 7
click at [94, 85] on input "SĐT Người Nhận *" at bounding box center [87, 90] width 82 height 10
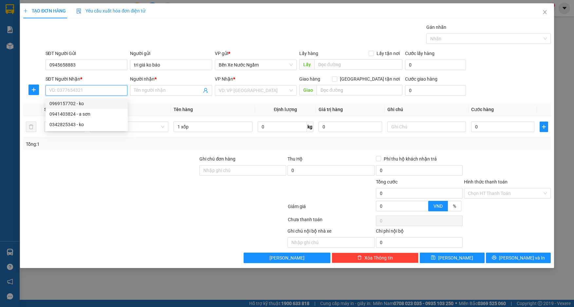
click at [70, 102] on div "0969157702 - ko" at bounding box center [86, 103] width 74 height 7
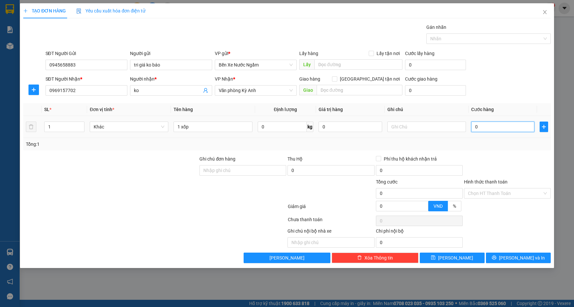
click at [496, 128] on input "0" at bounding box center [503, 126] width 64 height 10
click at [503, 259] on button "[PERSON_NAME] và In" at bounding box center [518, 257] width 65 height 10
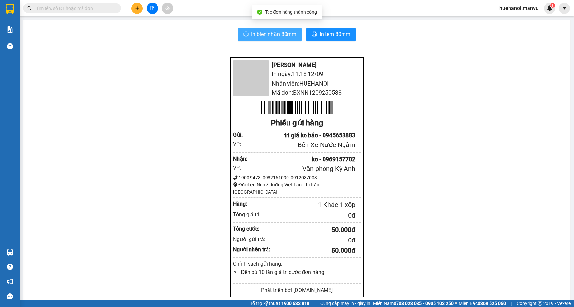
click at [261, 38] on span "In biên nhận 80mm" at bounding box center [273, 34] width 45 height 8
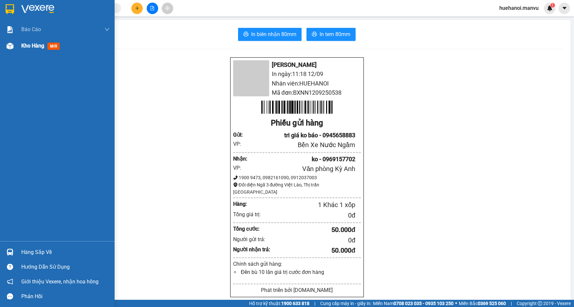
click at [28, 46] on span "Kho hàng" at bounding box center [32, 46] width 23 height 6
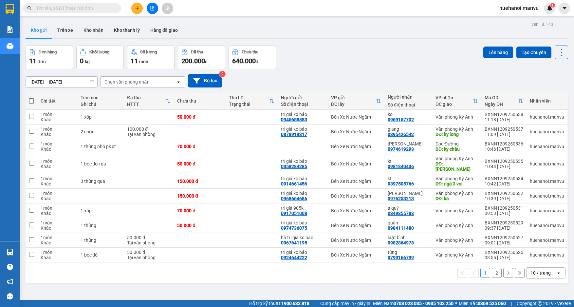
click at [31, 100] on span at bounding box center [31, 100] width 5 height 5
click at [31, 98] on input "checkbox" at bounding box center [31, 98] width 0 height 0
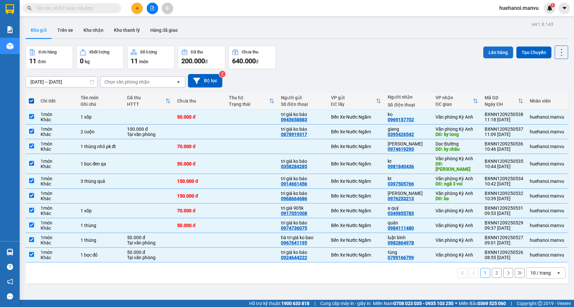
click at [491, 54] on button "Lên hàng" at bounding box center [498, 52] width 30 height 12
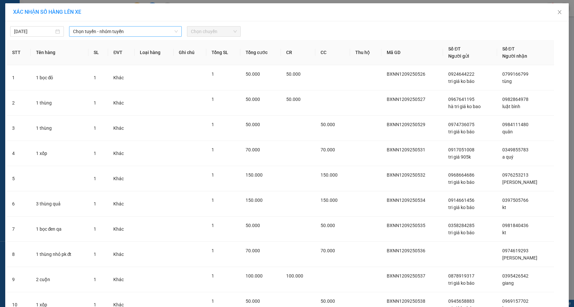
click at [106, 32] on span "Chọn tuyến - nhóm tuyến" at bounding box center [125, 32] width 105 height 10
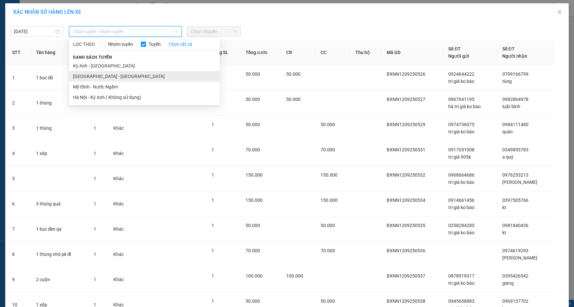
click at [99, 73] on li "[GEOGRAPHIC_DATA] - [GEOGRAPHIC_DATA]" at bounding box center [144, 76] width 151 height 10
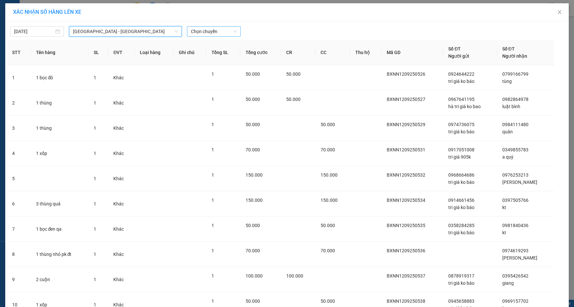
click at [209, 31] on span "Chọn chuyến" at bounding box center [214, 32] width 46 height 10
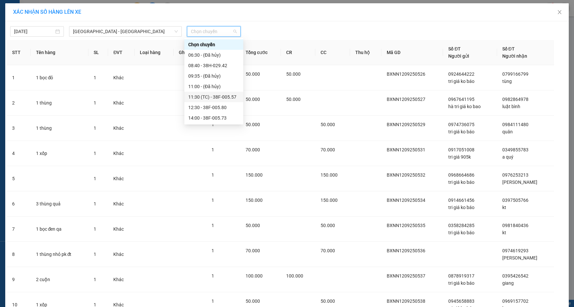
click at [213, 96] on div "11:30 (TC) - 38F-005.57" at bounding box center [213, 96] width 51 height 7
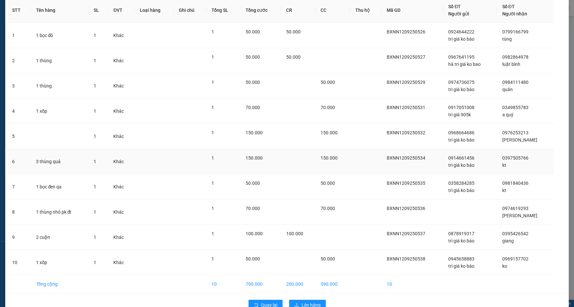
scroll to position [62, 0]
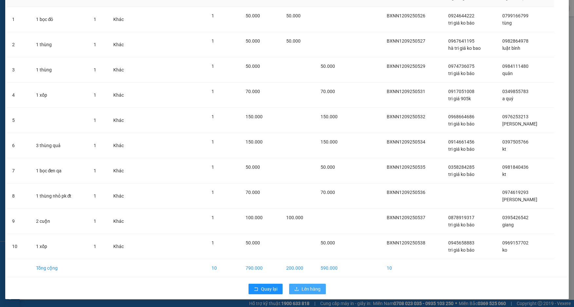
click at [303, 286] on span "Lên hàng" at bounding box center [311, 288] width 19 height 7
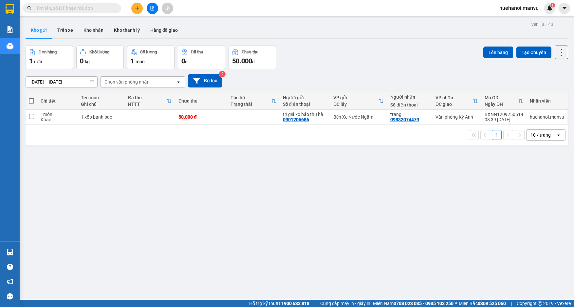
click at [32, 101] on span at bounding box center [31, 100] width 5 height 5
click at [31, 98] on input "checkbox" at bounding box center [31, 98] width 0 height 0
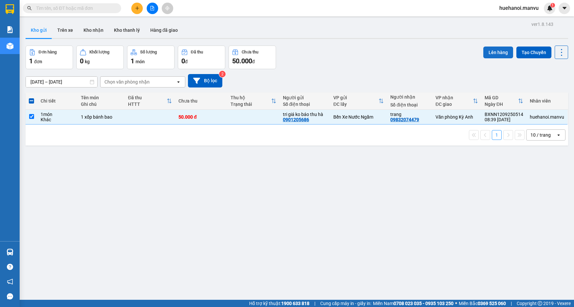
click at [492, 53] on button "Lên hàng" at bounding box center [498, 52] width 30 height 12
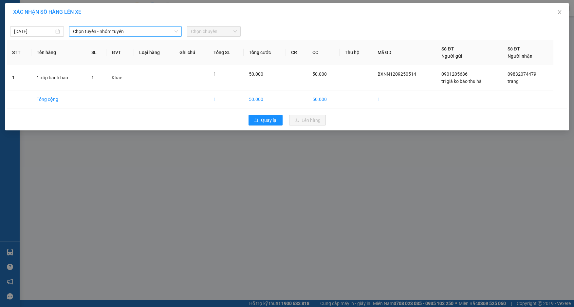
click at [88, 32] on span "Chọn tuyến - nhóm tuyến" at bounding box center [125, 32] width 105 height 10
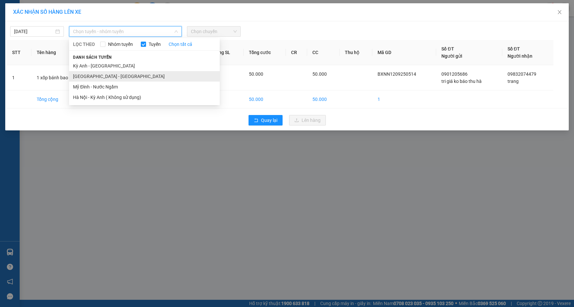
click at [86, 79] on li "[GEOGRAPHIC_DATA] - [GEOGRAPHIC_DATA]" at bounding box center [144, 76] width 151 height 10
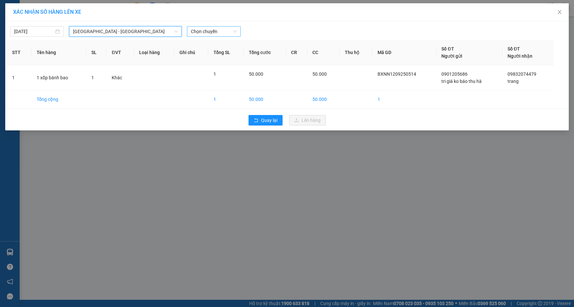
click at [188, 36] on div "Chọn chuyến" at bounding box center [214, 31] width 54 height 10
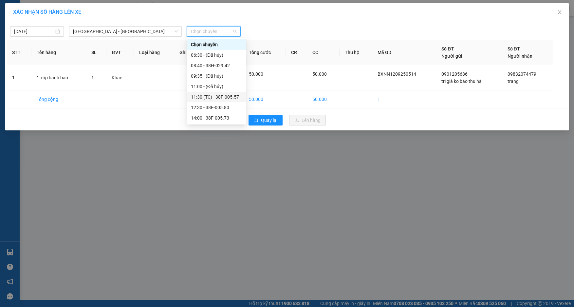
click at [213, 99] on div "11:30 (TC) - 38F-005.57" at bounding box center [216, 96] width 51 height 7
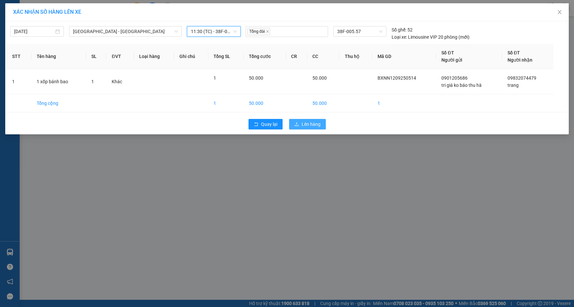
click at [308, 124] on span "Lên hàng" at bounding box center [311, 124] width 19 height 7
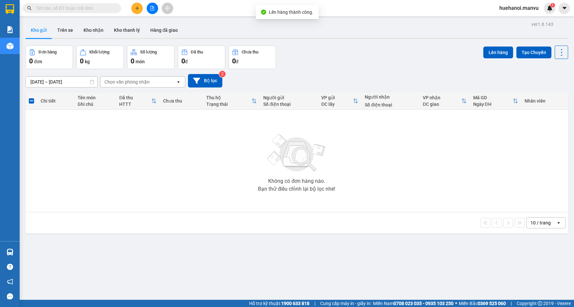
click at [157, 9] on button at bounding box center [152, 8] width 11 height 11
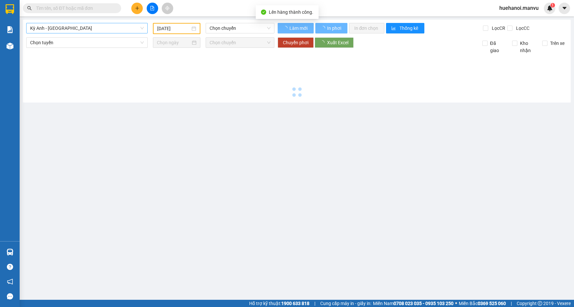
click at [92, 29] on span "Kỳ Anh - [GEOGRAPHIC_DATA]" at bounding box center [87, 28] width 114 height 10
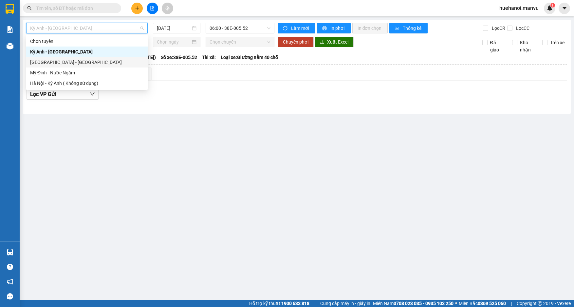
click at [65, 61] on div "[GEOGRAPHIC_DATA] - [GEOGRAPHIC_DATA]" at bounding box center [87, 62] width 114 height 7
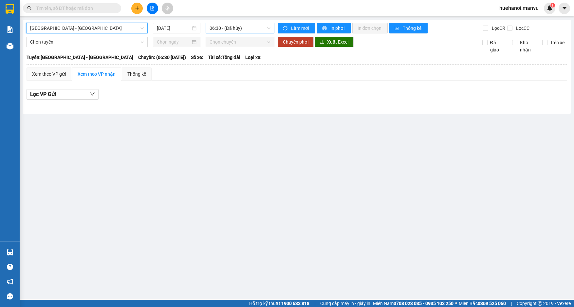
click at [227, 28] on span "06:30 - (Đã hủy)" at bounding box center [240, 28] width 61 height 10
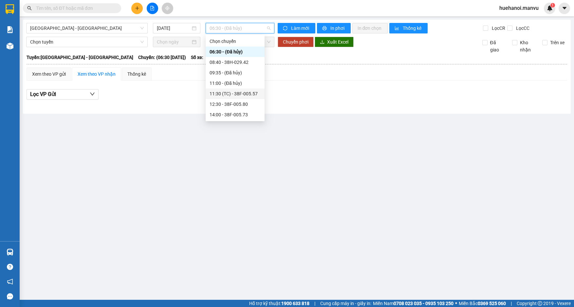
click at [225, 91] on div "11:30 (TC) - 38F-005.57" at bounding box center [235, 93] width 51 height 7
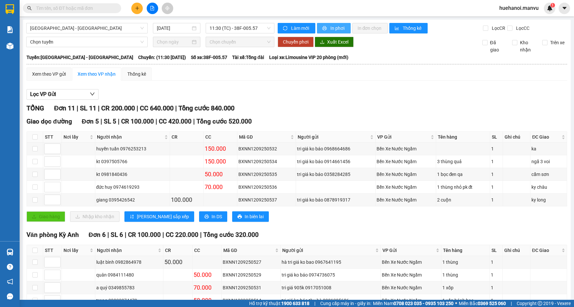
click at [343, 31] on button "In phơi" at bounding box center [334, 28] width 34 height 10
click at [338, 30] on span "In phơi" at bounding box center [337, 28] width 15 height 7
click at [464, 239] on div "Văn phòng Kỳ Anh Đơn 6 | SL 6 | CR 100.000 | CC 220.000 | Tổng cước 320.000" at bounding box center [297, 235] width 541 height 10
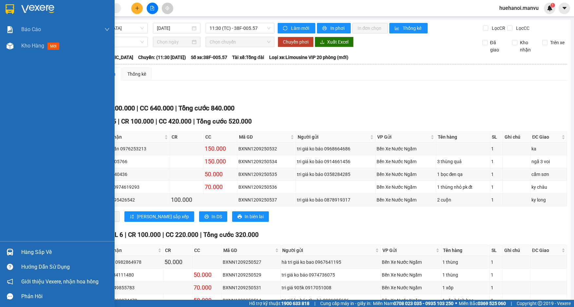
click at [26, 45] on span "Kho hàng" at bounding box center [32, 46] width 23 height 6
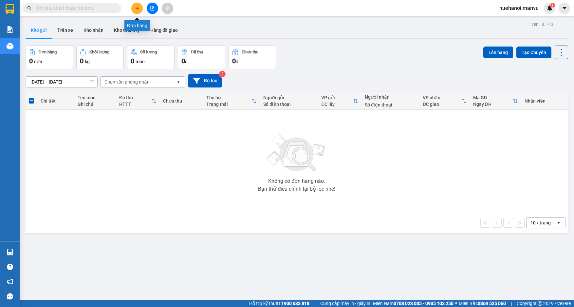
click at [139, 10] on button at bounding box center [136, 8] width 11 height 11
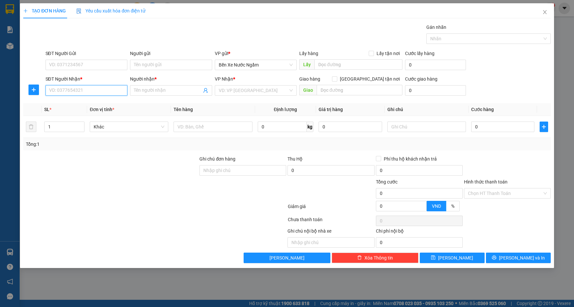
click at [87, 88] on input "SĐT Người Nhận *" at bounding box center [87, 90] width 82 height 10
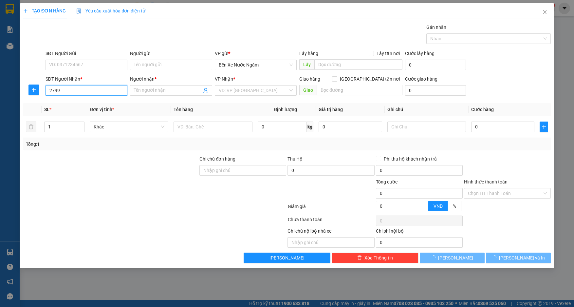
click at [87, 88] on input "2799" at bounding box center [87, 90] width 82 height 10
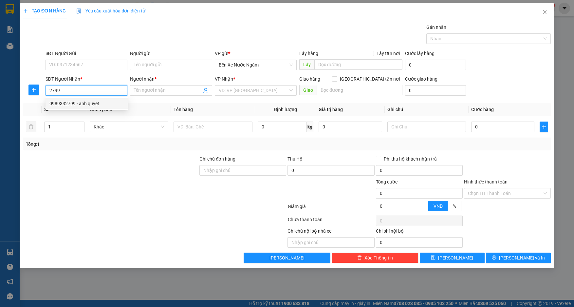
click at [87, 105] on div "0989332799 - anh quyet" at bounding box center [86, 103] width 74 height 7
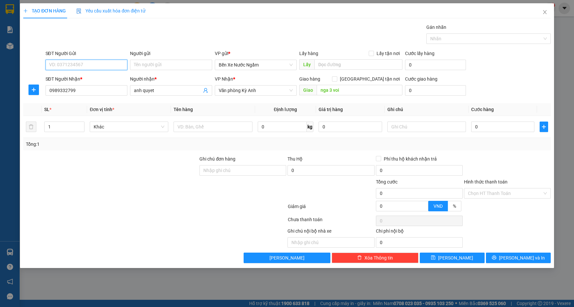
click at [100, 68] on input "SĐT Người Gửi" at bounding box center [87, 65] width 82 height 10
click at [86, 79] on div "0384702907 - tri giá ko báo" at bounding box center [86, 77] width 74 height 7
click at [486, 123] on input "0" at bounding box center [503, 126] width 64 height 10
click at [243, 129] on input "text" at bounding box center [213, 126] width 79 height 10
click at [527, 256] on span "[PERSON_NAME] và In" at bounding box center [522, 257] width 46 height 7
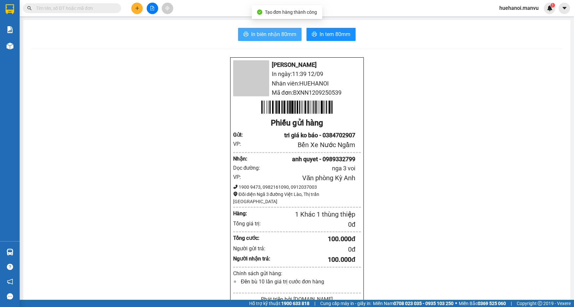
click at [275, 32] on span "In biên nhận 80mm" at bounding box center [273, 34] width 45 height 8
click at [140, 11] on button at bounding box center [136, 8] width 11 height 11
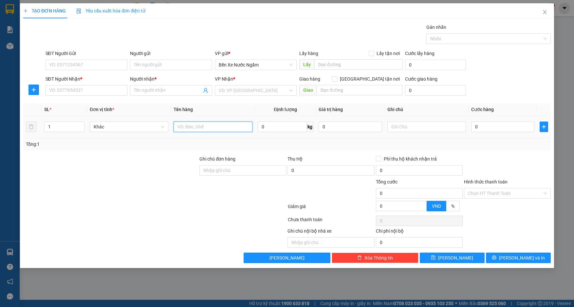
click at [210, 131] on input "text" at bounding box center [213, 126] width 79 height 10
click at [101, 68] on input "SĐT Người Gửi" at bounding box center [87, 65] width 82 height 10
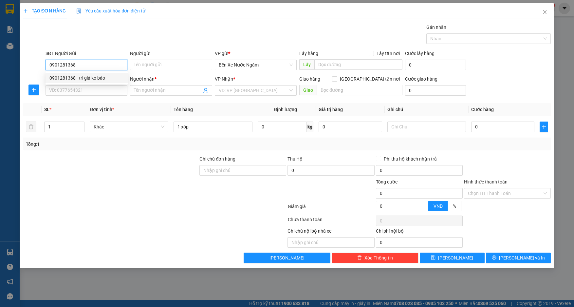
click at [92, 76] on div "0901281368 - tri giá ko báo" at bounding box center [86, 77] width 74 height 7
click at [83, 89] on input "SĐT Người Nhận *" at bounding box center [87, 90] width 82 height 10
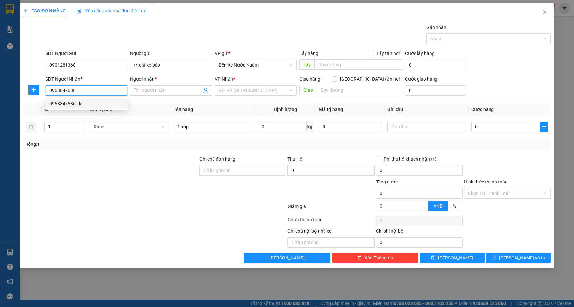
click at [67, 102] on div "0968847686 - kt" at bounding box center [86, 103] width 74 height 7
click at [161, 91] on input "kt" at bounding box center [168, 90] width 68 height 7
click at [255, 88] on span "Dọc Đường" at bounding box center [256, 90] width 74 height 10
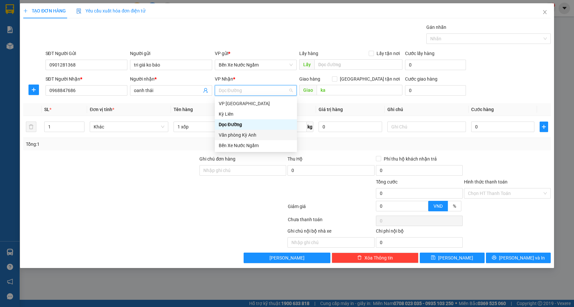
click at [244, 135] on div "Văn phòng Kỳ Anh" at bounding box center [256, 134] width 74 height 7
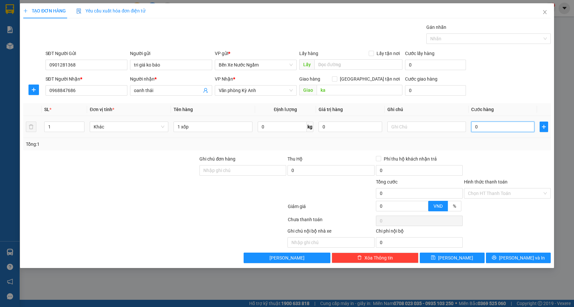
click at [492, 130] on input "0" at bounding box center [503, 126] width 64 height 10
click at [458, 257] on span "[PERSON_NAME]" at bounding box center [455, 257] width 35 height 7
click at [546, 11] on icon "close" at bounding box center [544, 11] width 5 height 5
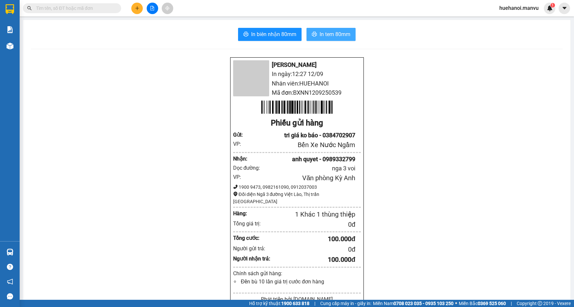
click at [325, 38] on span "In tem 80mm" at bounding box center [335, 34] width 31 height 8
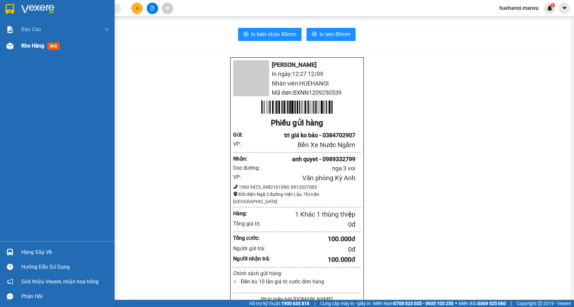
click at [29, 45] on span "Kho hàng" at bounding box center [32, 46] width 23 height 6
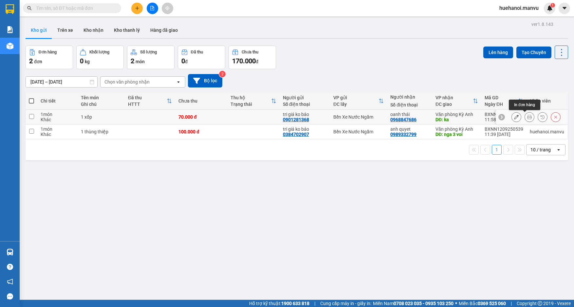
click at [527, 119] on icon at bounding box center [529, 117] width 5 height 5
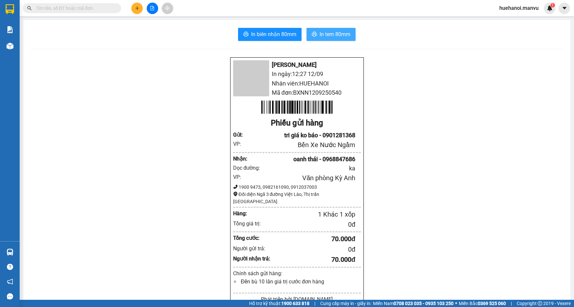
click at [345, 36] on span "In tem 80mm" at bounding box center [335, 34] width 31 height 8
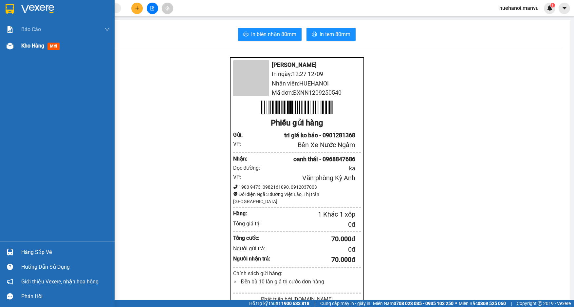
click at [34, 49] on span "Kho hàng" at bounding box center [32, 46] width 23 height 6
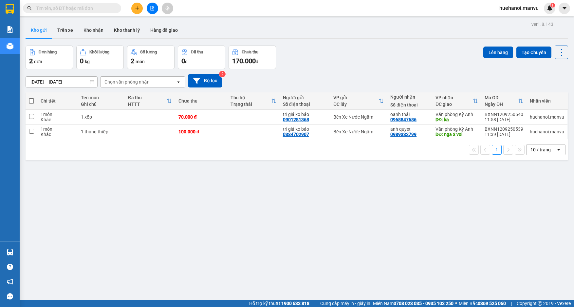
click at [27, 102] on th at bounding box center [32, 100] width 12 height 17
click at [32, 102] on span at bounding box center [31, 100] width 5 height 5
click at [31, 98] on input "checkbox" at bounding box center [31, 98] width 0 height 0
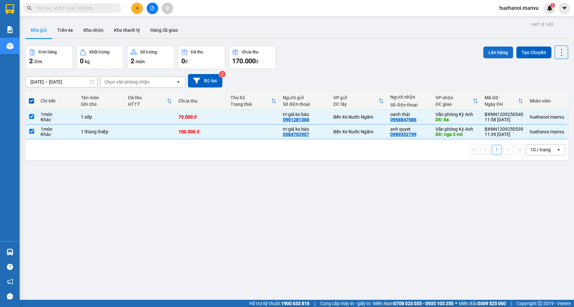
click at [499, 53] on button "Lên hàng" at bounding box center [498, 52] width 30 height 12
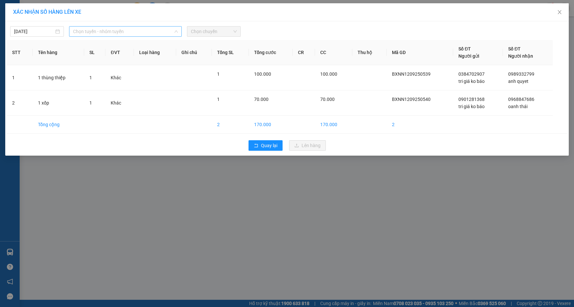
click at [121, 30] on span "Chọn tuyến - nhóm tuyến" at bounding box center [125, 32] width 105 height 10
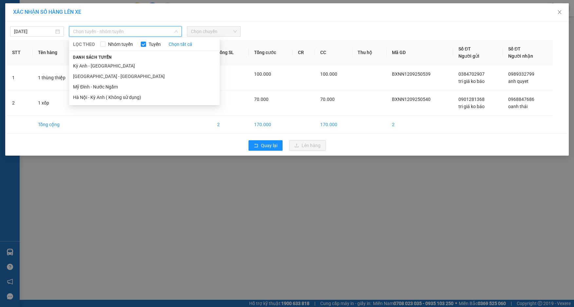
drag, startPoint x: 98, startPoint y: 74, endPoint x: 121, endPoint y: 64, distance: 24.8
click at [98, 74] on li "[GEOGRAPHIC_DATA] - [GEOGRAPHIC_DATA]" at bounding box center [144, 76] width 151 height 10
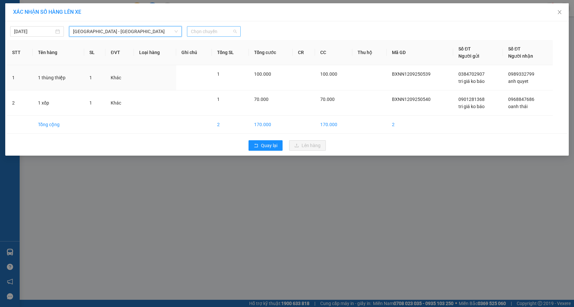
click at [206, 30] on span "Chọn chuyến" at bounding box center [214, 32] width 46 height 10
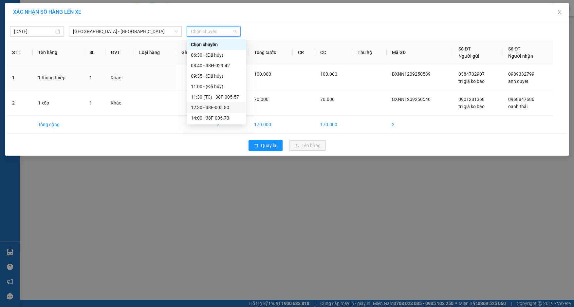
click at [211, 105] on div "12:30 - 38F-005.80" at bounding box center [216, 107] width 51 height 7
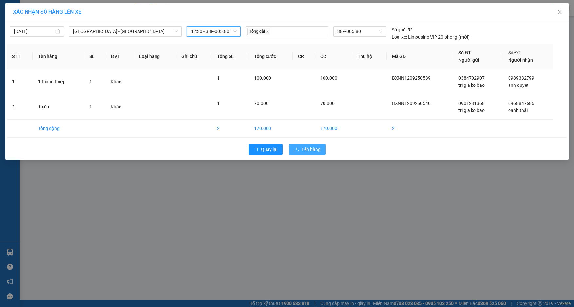
click at [307, 147] on span "Lên hàng" at bounding box center [311, 149] width 19 height 7
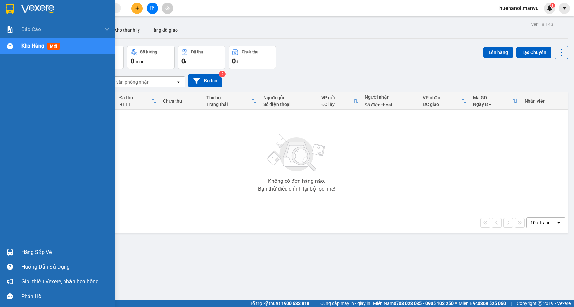
click at [28, 249] on div "Hàng sắp về" at bounding box center [65, 252] width 88 height 10
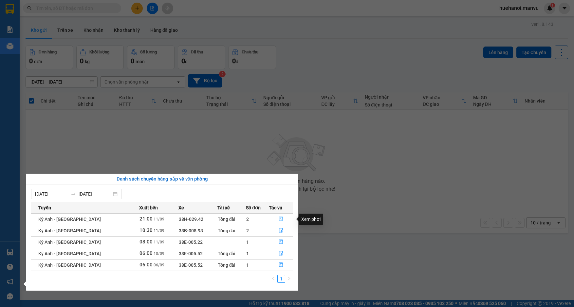
click at [279, 219] on icon "file-done" at bounding box center [281, 218] width 5 height 5
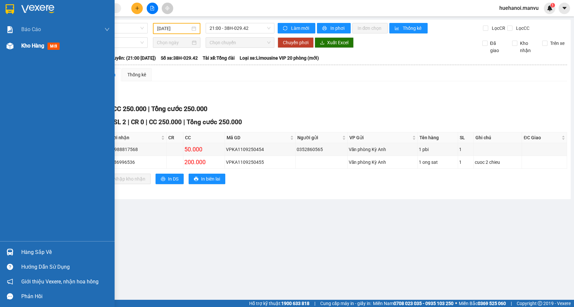
click at [28, 45] on span "Kho hàng" at bounding box center [32, 46] width 23 height 6
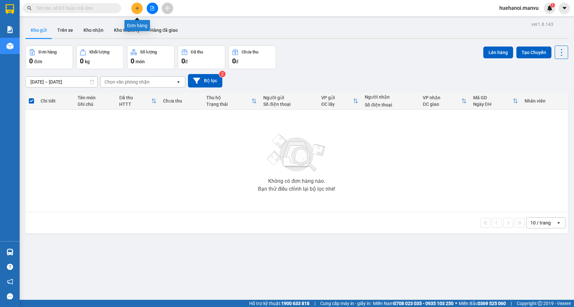
click at [138, 11] on button at bounding box center [136, 8] width 11 height 11
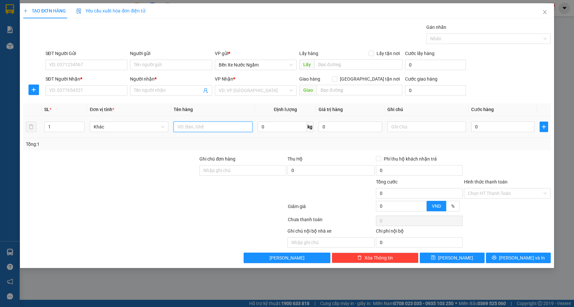
click at [205, 124] on input "text" at bounding box center [213, 126] width 79 height 10
click at [100, 89] on input "SĐT Người Nhận *" at bounding box center [87, 90] width 82 height 10
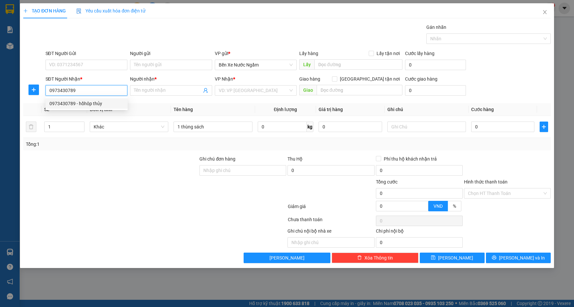
click at [100, 102] on div "0973430789 - hồhôp thủy" at bounding box center [86, 103] width 74 height 7
click at [146, 89] on input "hồhôp thủy" at bounding box center [168, 90] width 68 height 7
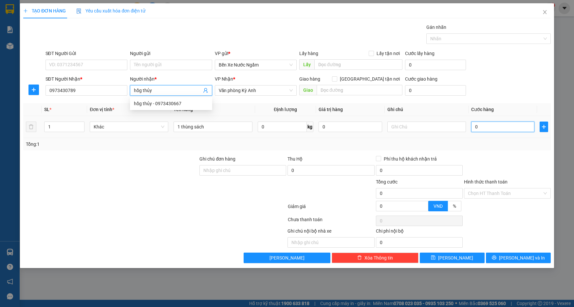
click at [492, 130] on input "0" at bounding box center [503, 126] width 64 height 10
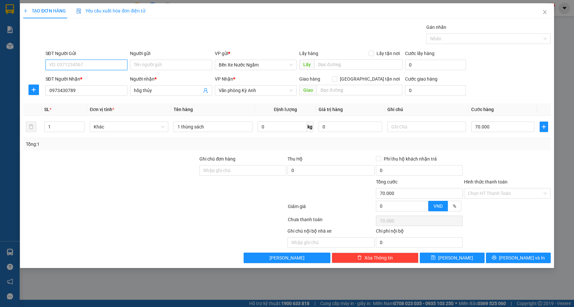
click at [89, 67] on input "SĐT Người Gửi" at bounding box center [87, 65] width 82 height 10
click at [86, 78] on div "0943174201 - tri giá ko báo gph" at bounding box center [86, 77] width 74 height 7
click at [507, 261] on button "[PERSON_NAME] và In" at bounding box center [518, 257] width 65 height 10
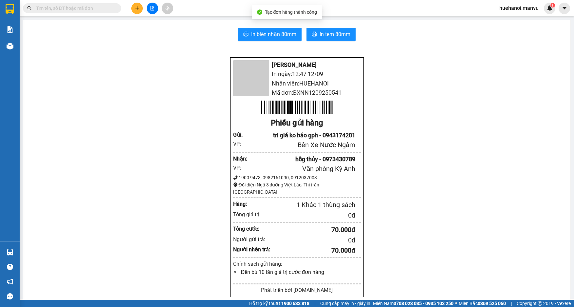
click at [258, 27] on div "In biên nhận 80mm In tem 80mm Mận Vũ In ngày: 12:47 [DATE] Nhân viên: HUEHANOI …" at bounding box center [296, 245] width 547 height 450
click at [260, 34] on span "In biên nhận 80mm" at bounding box center [273, 34] width 45 height 8
click at [136, 13] on button at bounding box center [136, 8] width 11 height 11
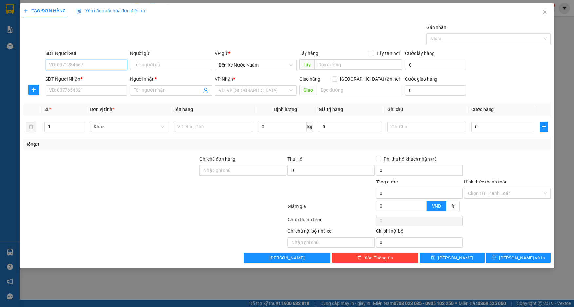
click at [83, 65] on input "SĐT Người Gửi" at bounding box center [87, 65] width 82 height 10
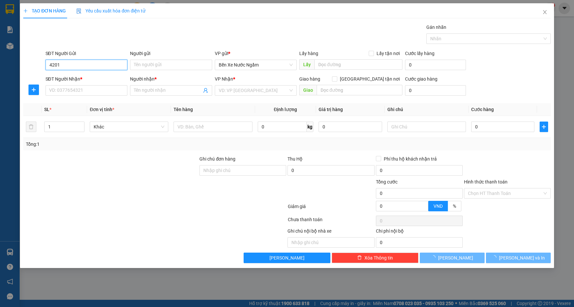
click at [83, 65] on input "4201" at bounding box center [87, 65] width 82 height 10
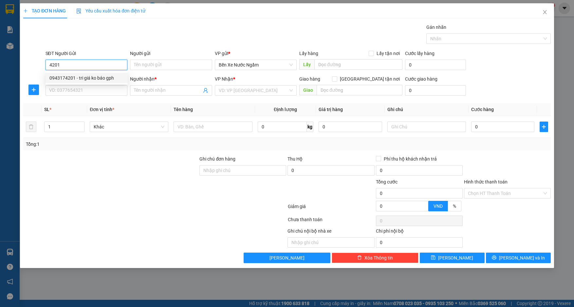
click at [82, 77] on div "0943174201 - tri giá ko báo gph" at bounding box center [86, 77] width 74 height 7
click at [83, 94] on input "SĐT Người Nhận *" at bounding box center [87, 90] width 82 height 10
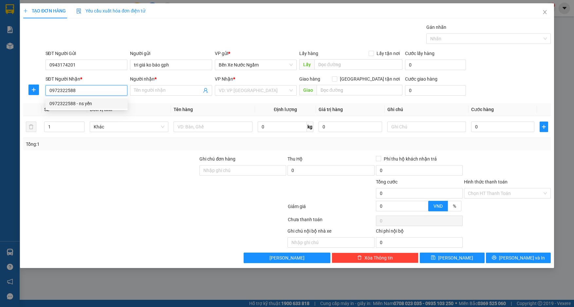
click at [90, 101] on div "0972322588 - ns yến" at bounding box center [86, 103] width 74 height 7
click at [497, 121] on div "0" at bounding box center [503, 126] width 64 height 13
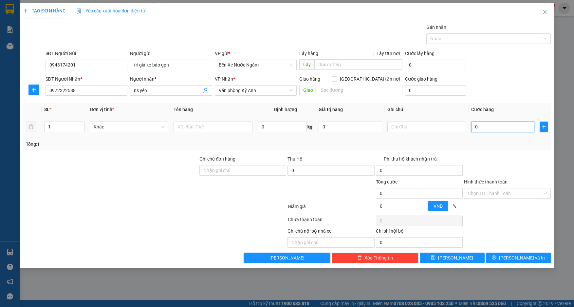
click at [495, 126] on input "0" at bounding box center [503, 126] width 64 height 10
click at [236, 125] on input "text" at bounding box center [213, 126] width 79 height 10
click at [504, 259] on button "[PERSON_NAME] và In" at bounding box center [518, 257] width 65 height 10
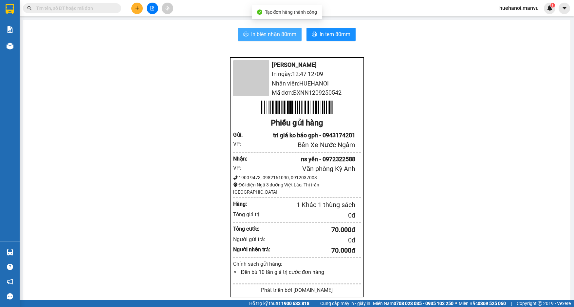
click at [284, 36] on span "In biên nhận 80mm" at bounding box center [273, 34] width 45 height 8
